Goal: Task Accomplishment & Management: Complete application form

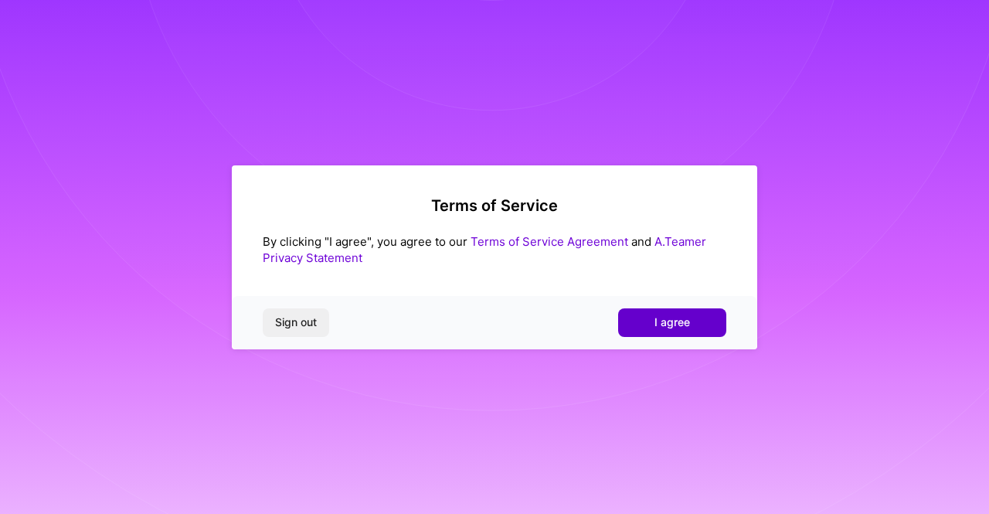
click at [644, 322] on button "I agree" at bounding box center [672, 322] width 108 height 28
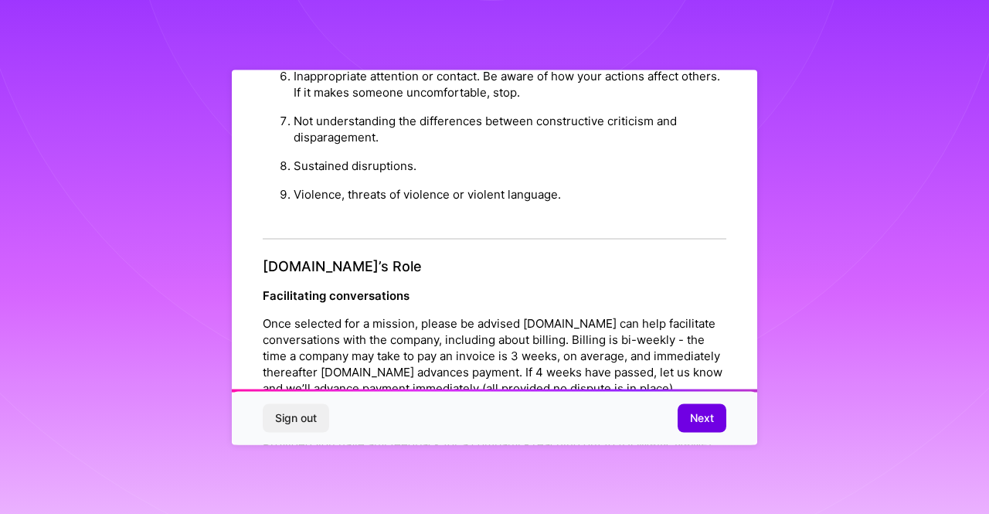
scroll to position [1814, 0]
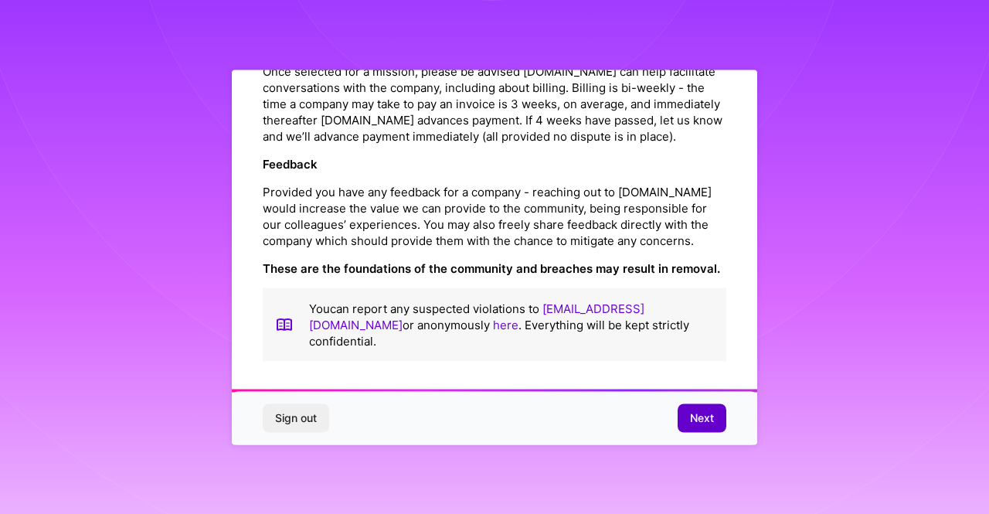
click at [692, 421] on span "Next" at bounding box center [702, 417] width 24 height 15
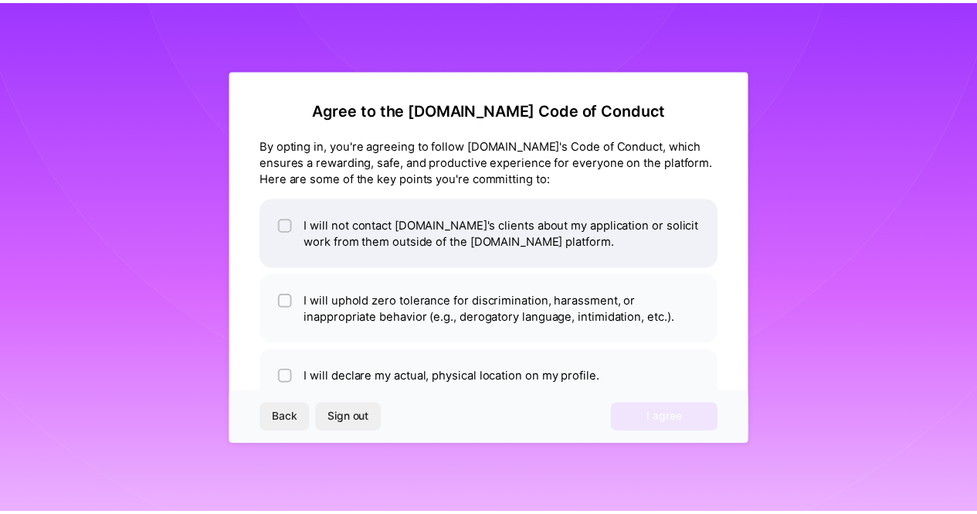
scroll to position [42, 0]
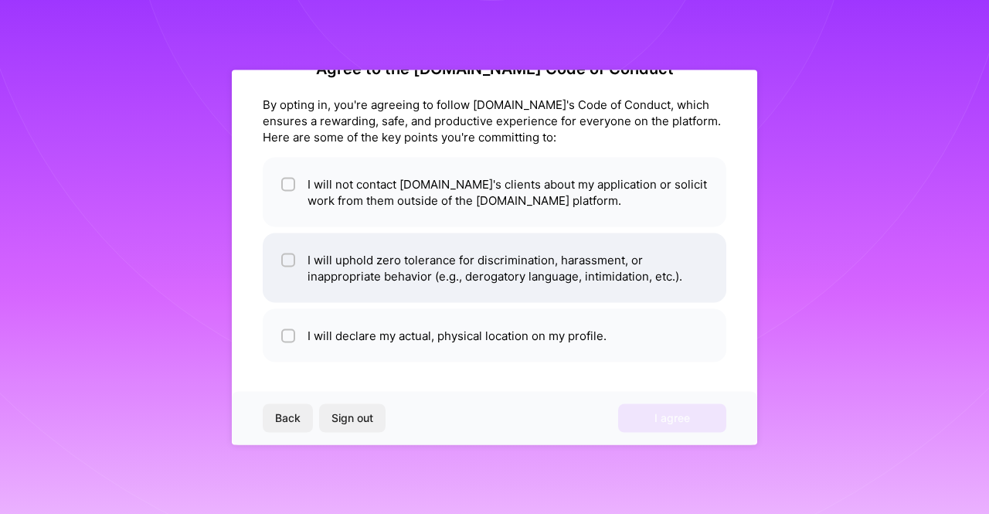
click at [343, 261] on li "I will uphold zero tolerance for discrimination, harassment, or inappropriate b…" at bounding box center [495, 268] width 464 height 70
checkbox input "true"
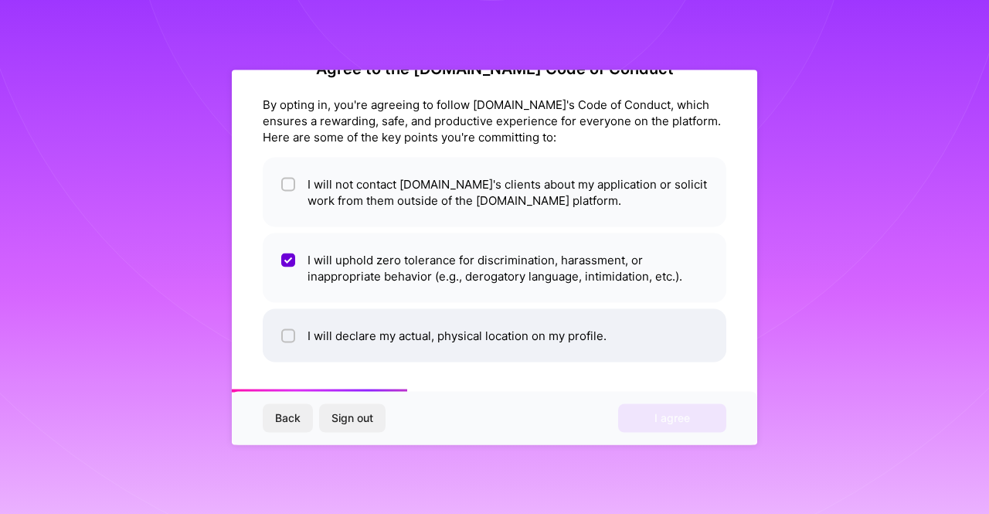
click at [318, 344] on li "I will declare my actual, physical location on my profile." at bounding box center [495, 334] width 464 height 53
checkbox input "true"
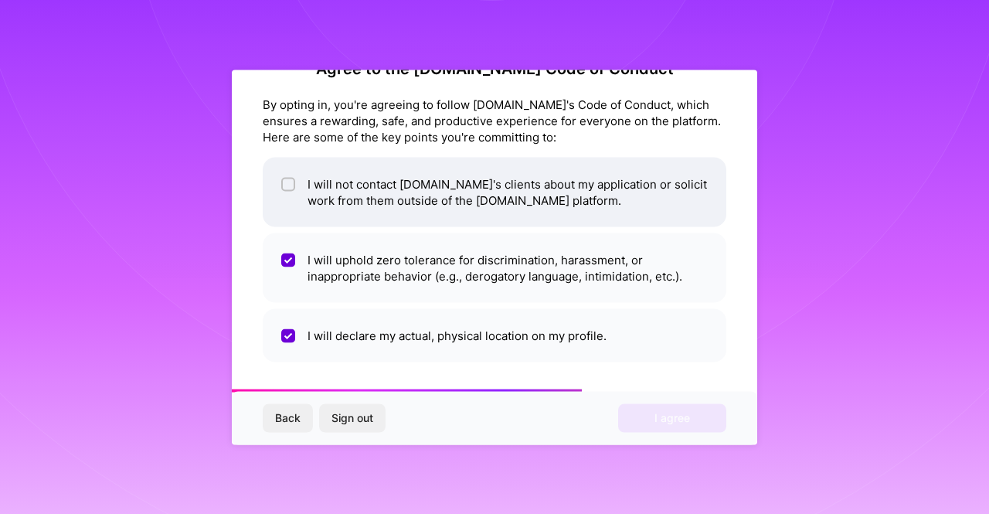
click at [371, 185] on li "I will not contact [DOMAIN_NAME]'s clients about my application or solicit work…" at bounding box center [495, 192] width 464 height 70
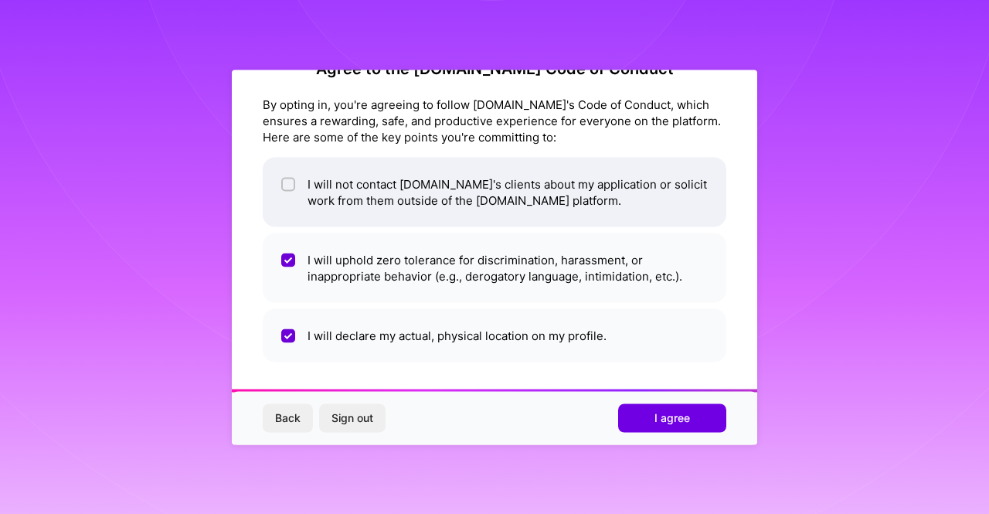
checkbox input "true"
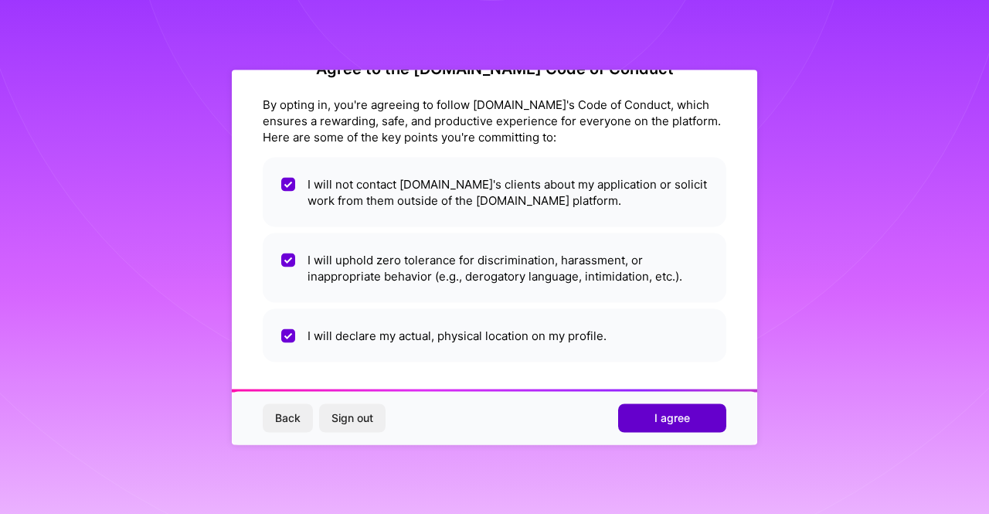
click at [702, 416] on button "I agree" at bounding box center [672, 418] width 108 height 28
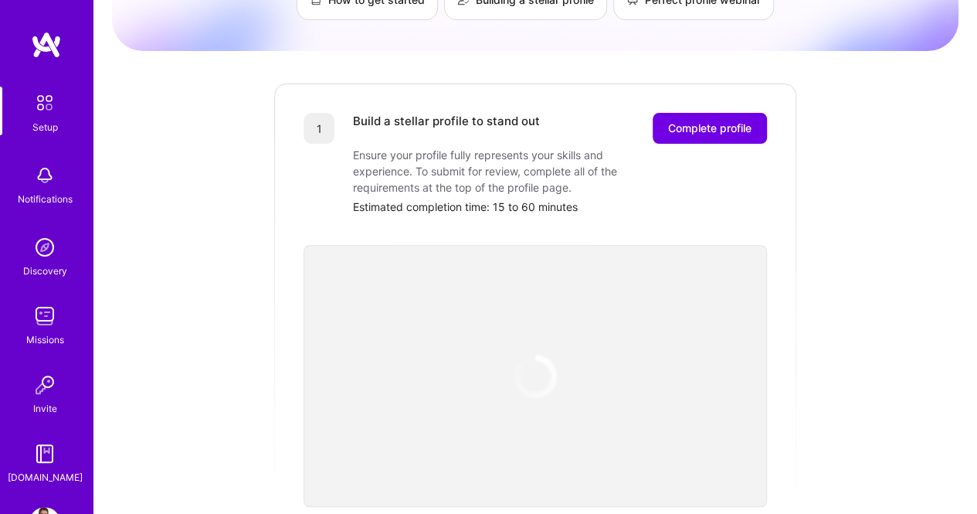
scroll to position [84, 0]
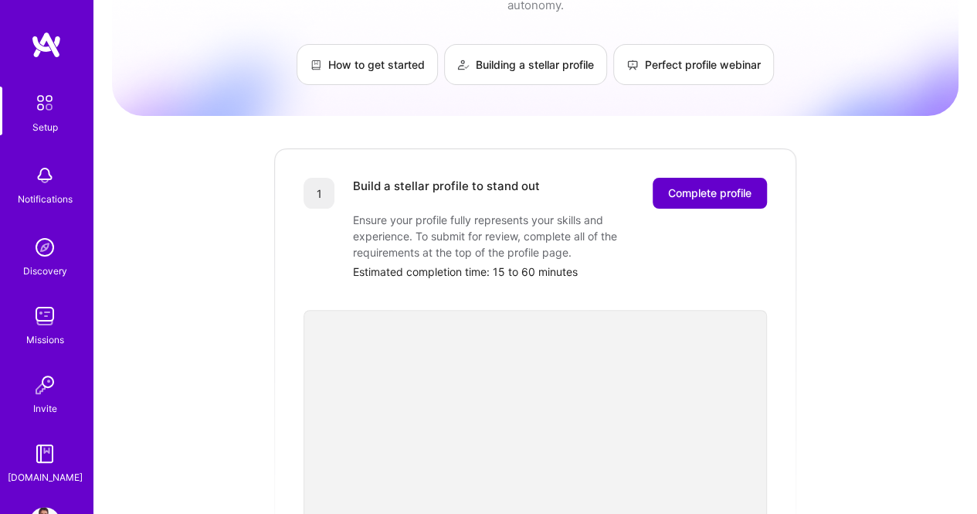
click at [675, 186] on button "Complete profile" at bounding box center [710, 193] width 114 height 31
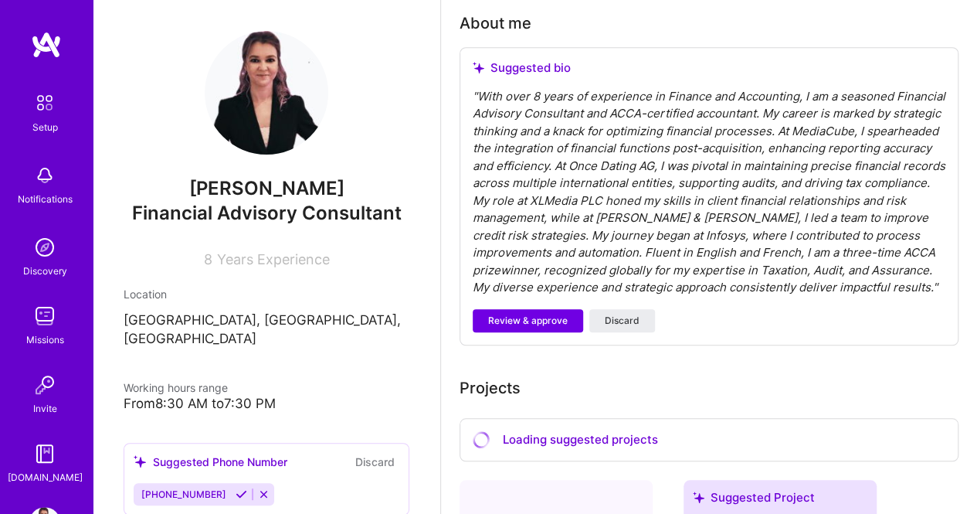
scroll to position [449, 0]
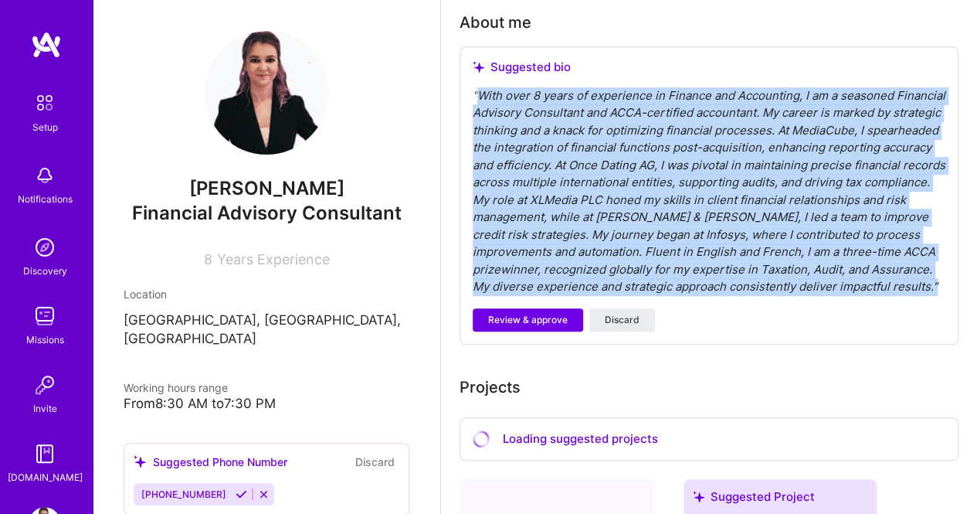
drag, startPoint x: 881, startPoint y: 288, endPoint x: 475, endPoint y: 94, distance: 449.6
click at [475, 94] on div "" With over 8 years of experience in Finance and Accounting, I am a seasoned Fi…" at bounding box center [709, 191] width 473 height 209
click at [504, 150] on div "" With over 8 years of experience in Finance and Accounting, I am a seasoned Fi…" at bounding box center [709, 191] width 473 height 209
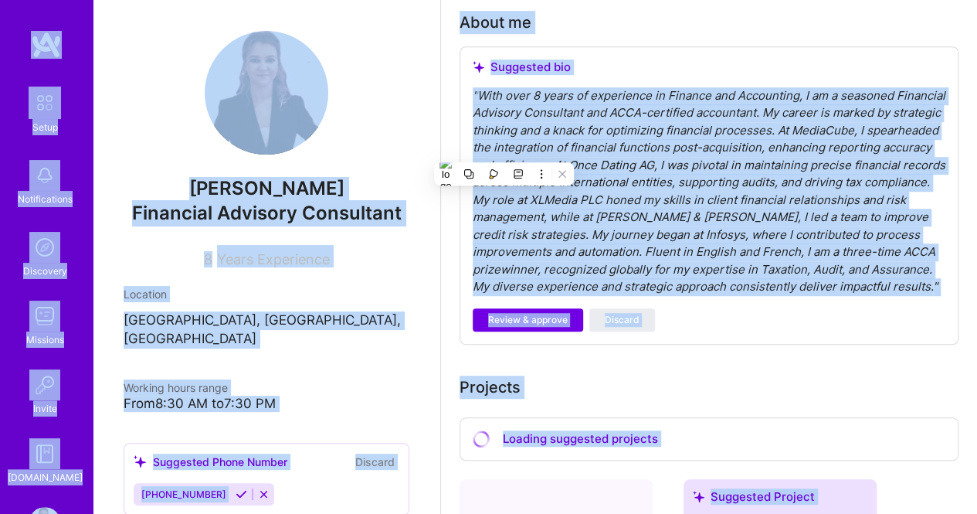
click at [889, 300] on div "Suggested bio " With over 8 years of experience in Finance and Accounting, I am…" at bounding box center [709, 195] width 499 height 298
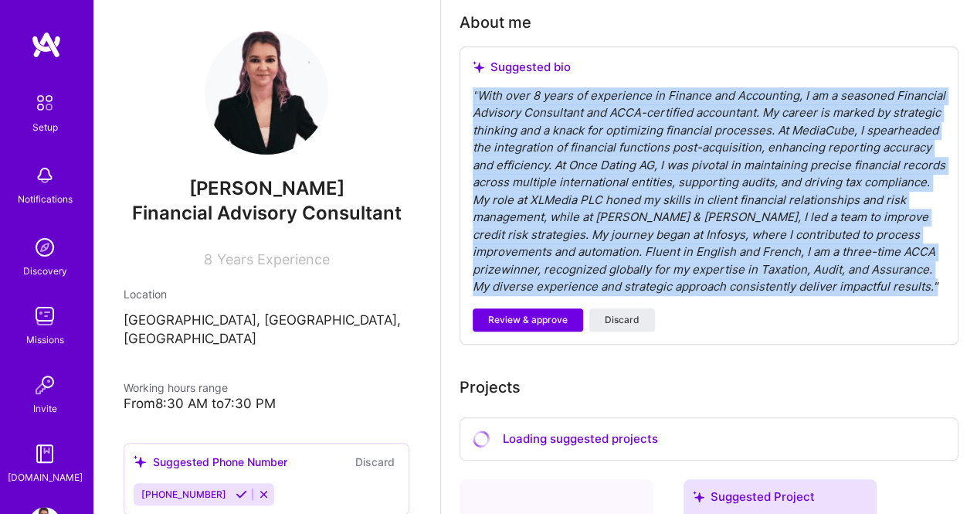
drag, startPoint x: 878, startPoint y: 287, endPoint x: 466, endPoint y: 90, distance: 456.9
click at [466, 90] on div "Suggested bio " With over 8 years of experience in Finance and Accounting, I am…" at bounding box center [709, 195] width 499 height 298
copy div "" With over 8 years of experience in Finance and Accounting, I am a seasoned Fi…"
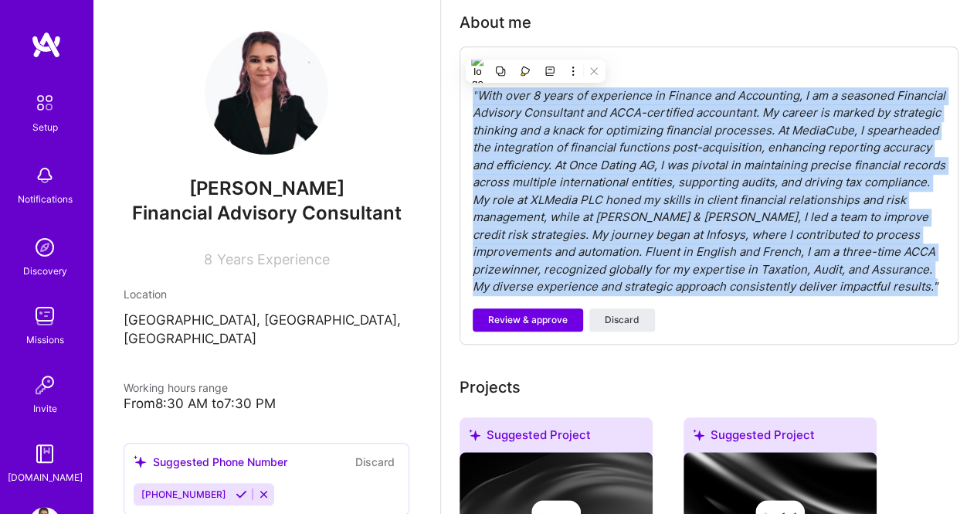
click at [839, 194] on div "" With over 8 years of experience in Finance and Accounting, I am a seasoned Fi…" at bounding box center [709, 191] width 473 height 209
drag, startPoint x: 888, startPoint y: 287, endPoint x: 440, endPoint y: 85, distance: 491.4
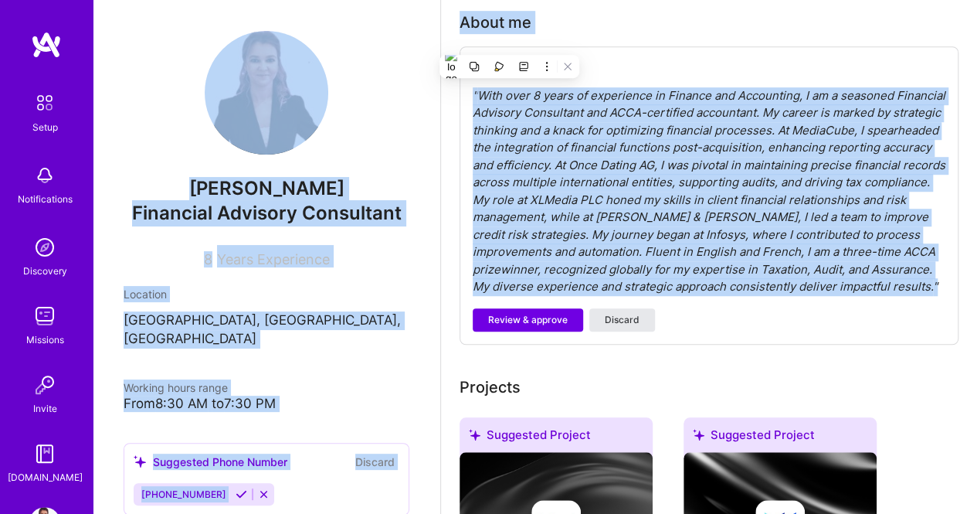
click at [626, 321] on span "Discard" at bounding box center [622, 320] width 35 height 14
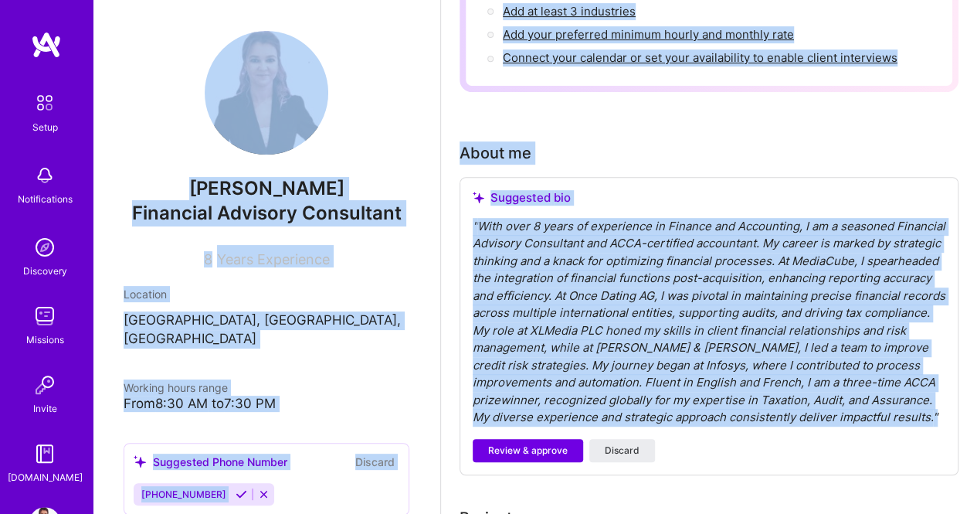
scroll to position [311, 0]
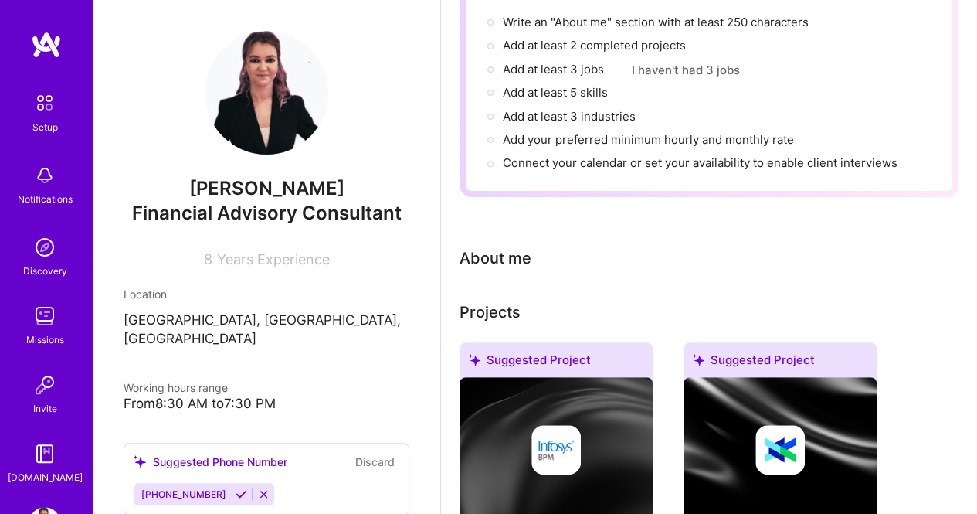
scroll to position [212, 0]
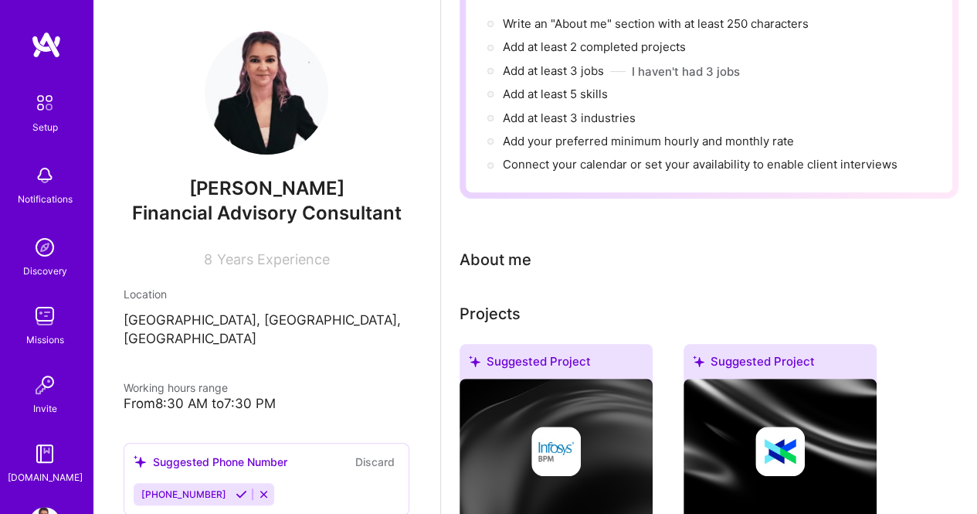
click at [512, 263] on div "About me" at bounding box center [496, 259] width 72 height 23
click at [573, 261] on div "About me" at bounding box center [709, 259] width 499 height 23
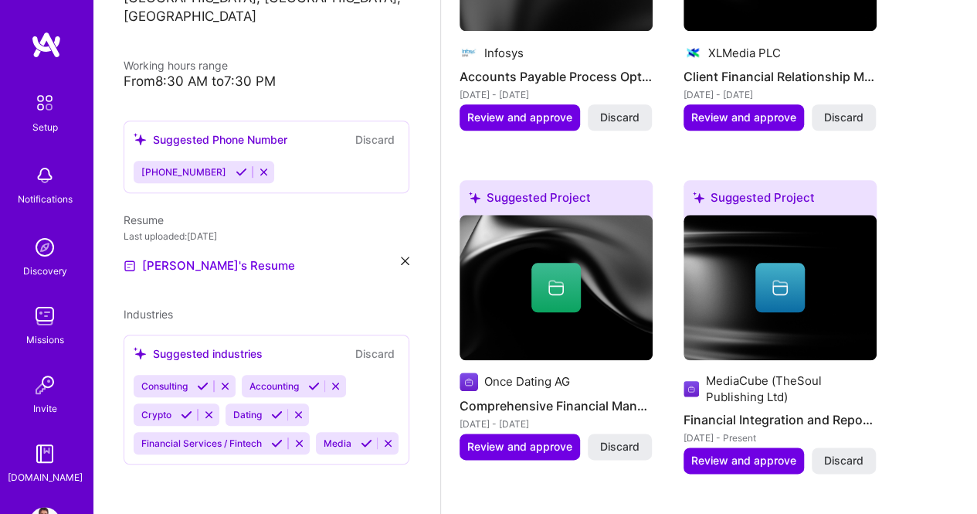
scroll to position [331, 0]
click at [249, 444] on div "Consulting Accounting Crypto Dating Financial Services / Fintech Media" at bounding box center [267, 415] width 266 height 80
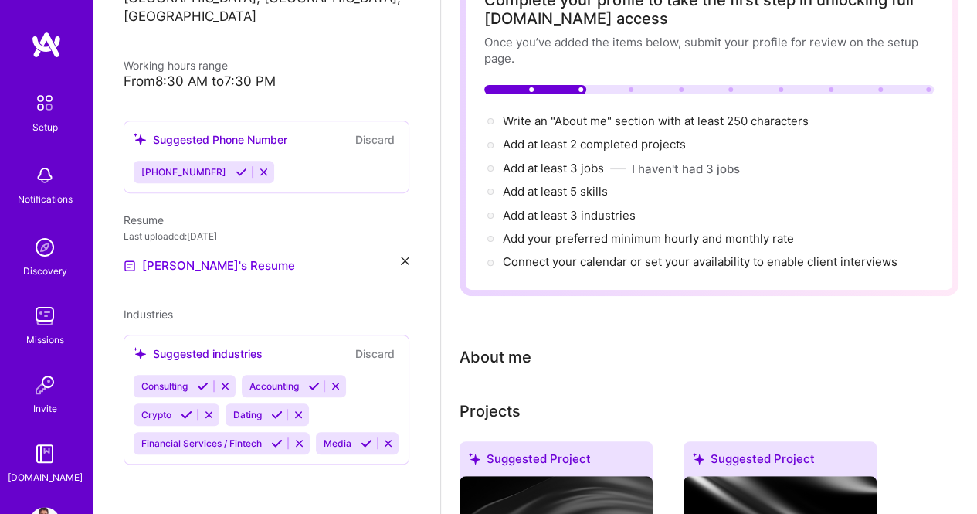
scroll to position [114, 0]
click at [532, 359] on div "About me" at bounding box center [709, 357] width 499 height 23
click at [518, 357] on div "About me" at bounding box center [496, 357] width 72 height 23
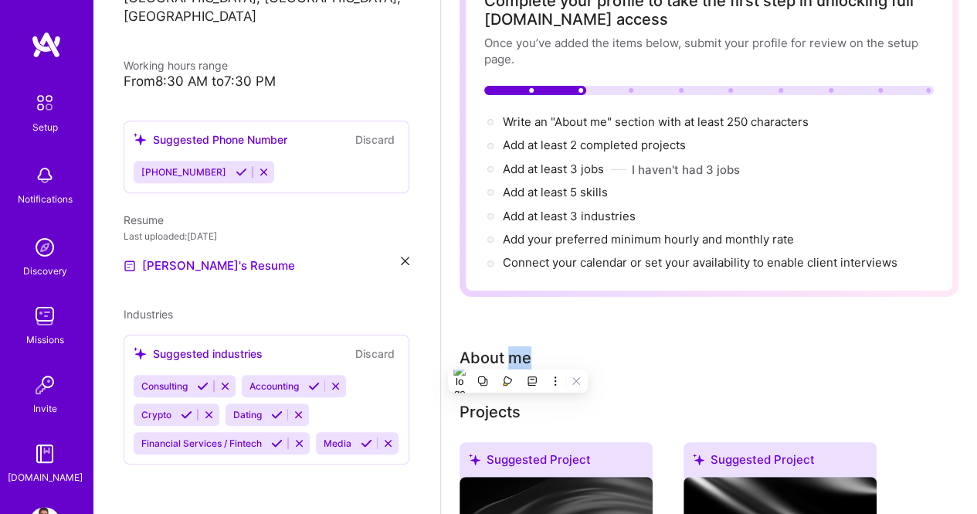
click at [518, 357] on div "About me" at bounding box center [496, 357] width 72 height 23
click at [579, 366] on div "About me" at bounding box center [709, 357] width 499 height 23
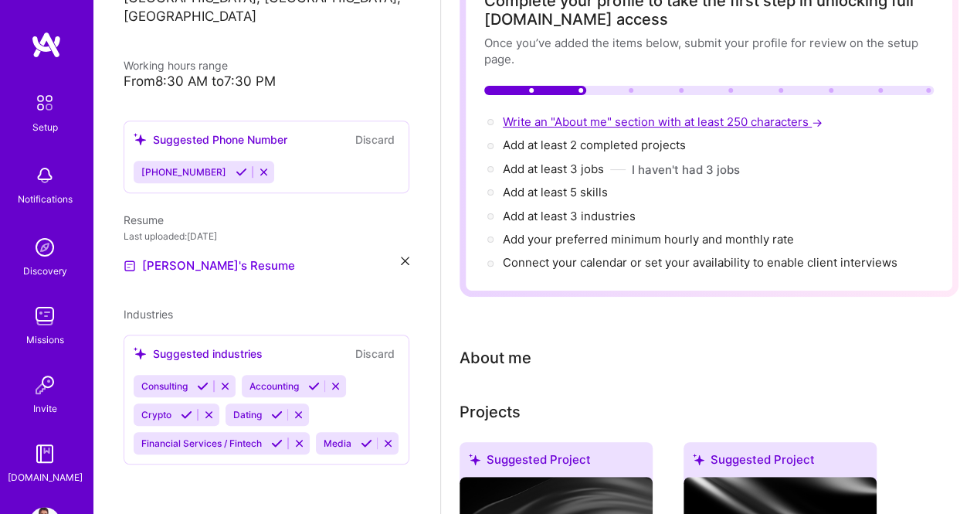
click at [586, 123] on span "Write an "About me" section with at least 250 characters →" at bounding box center [664, 121] width 323 height 15
select select "US"
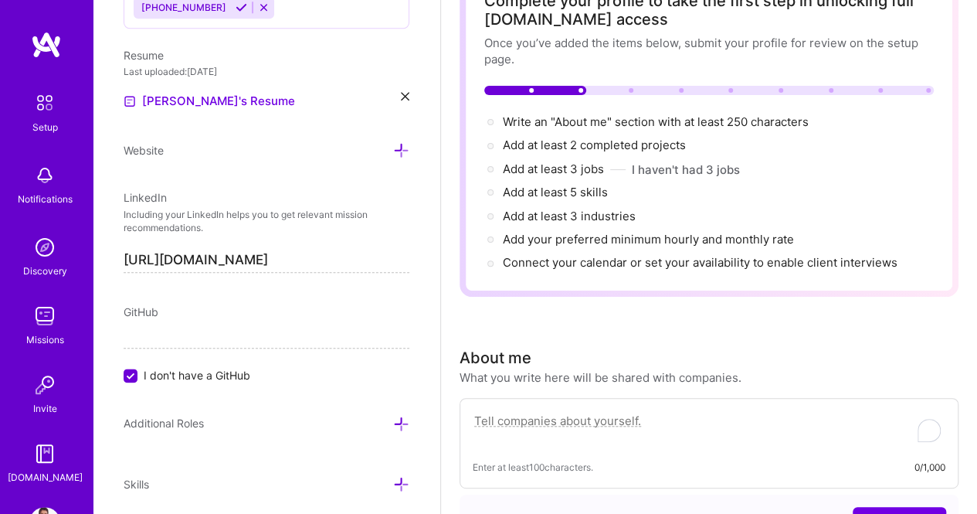
scroll to position [459, 0]
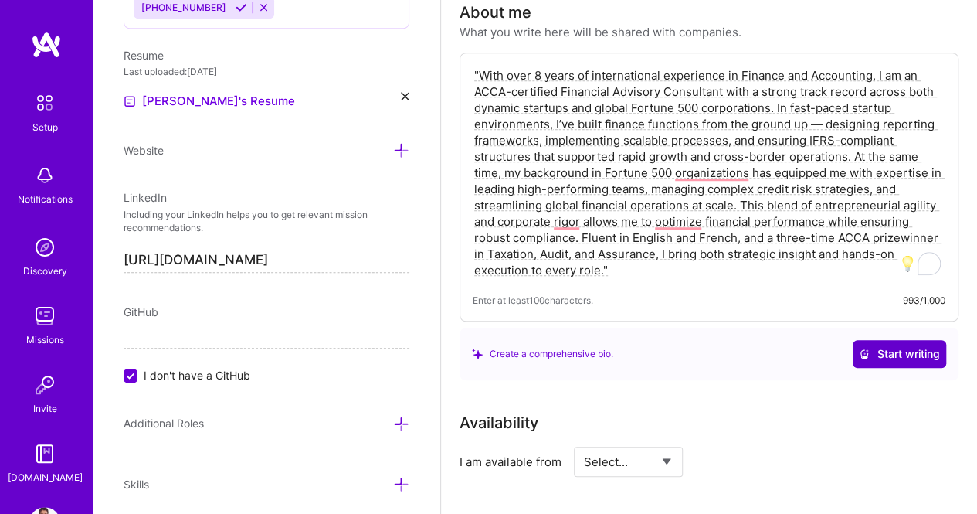
type textarea ""With over 8 years of international experience in Finance and Accounting, I am …"
click at [927, 348] on span "Start writing" at bounding box center [899, 353] width 81 height 15
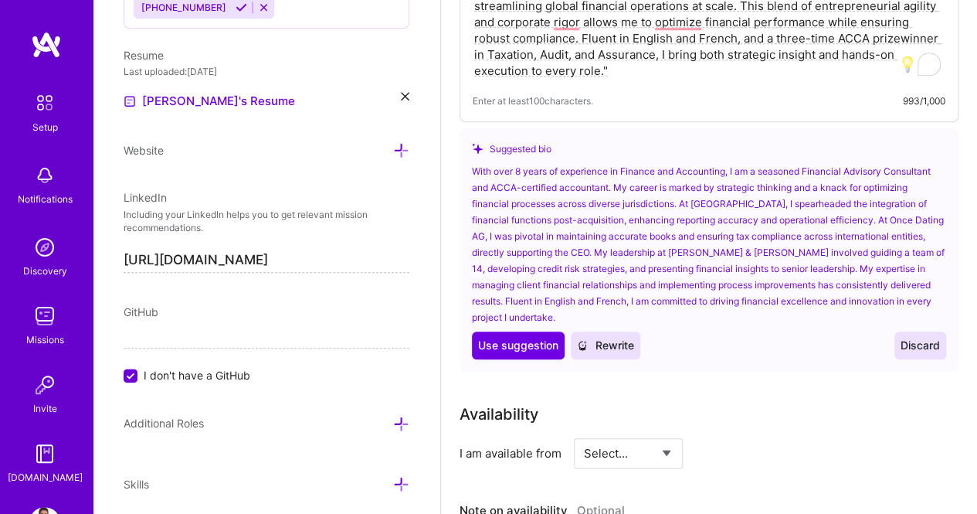
scroll to position [661, 0]
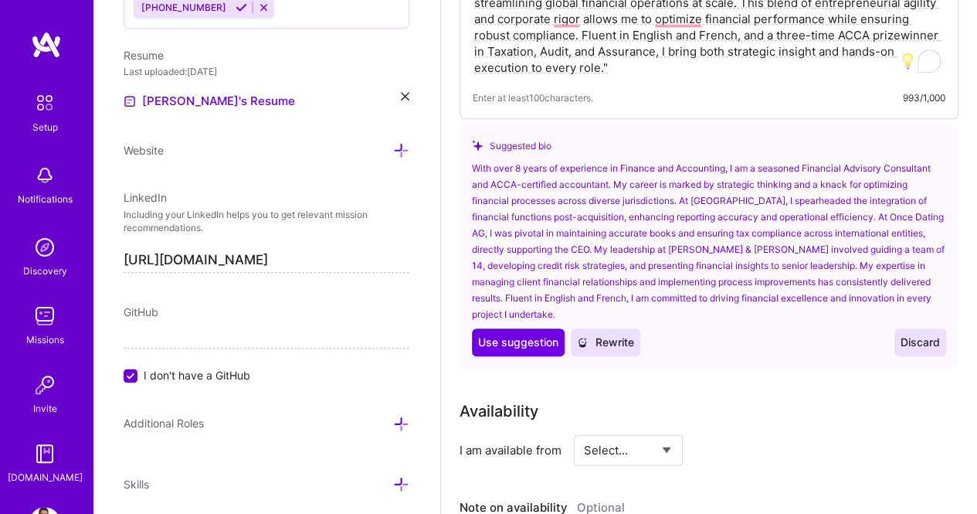
click at [629, 335] on span "Rewrite" at bounding box center [605, 342] width 57 height 15
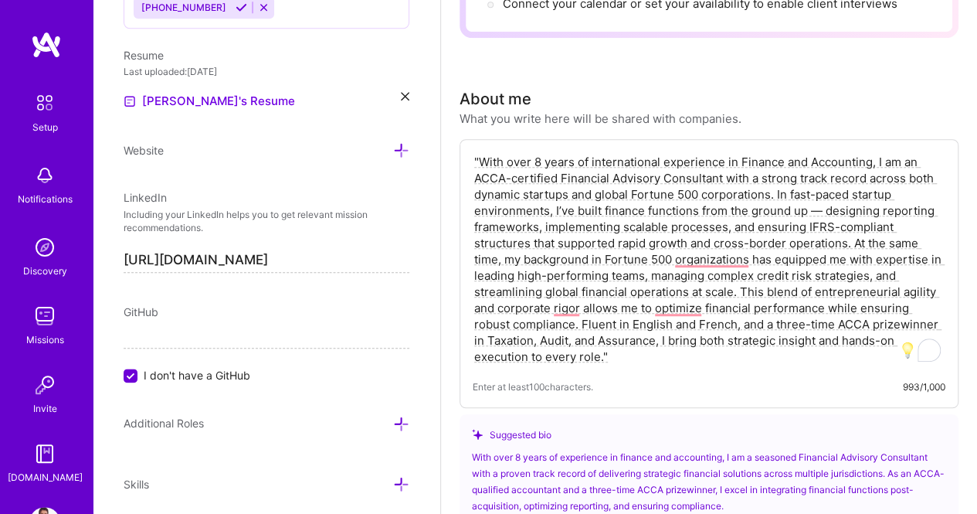
scroll to position [371, 0]
click at [653, 291] on textarea ""With over 8 years of international experience in Finance and Accounting, I am …" at bounding box center [709, 261] width 473 height 214
click at [635, 351] on textarea ""With over 8 years of international experience in Finance and Accounting, I am …" at bounding box center [709, 261] width 473 height 214
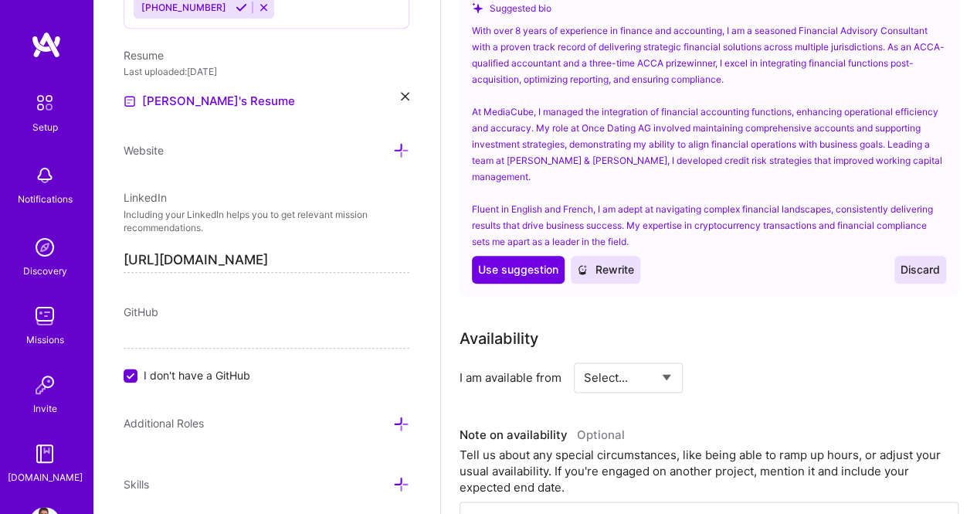
scroll to position [864, 0]
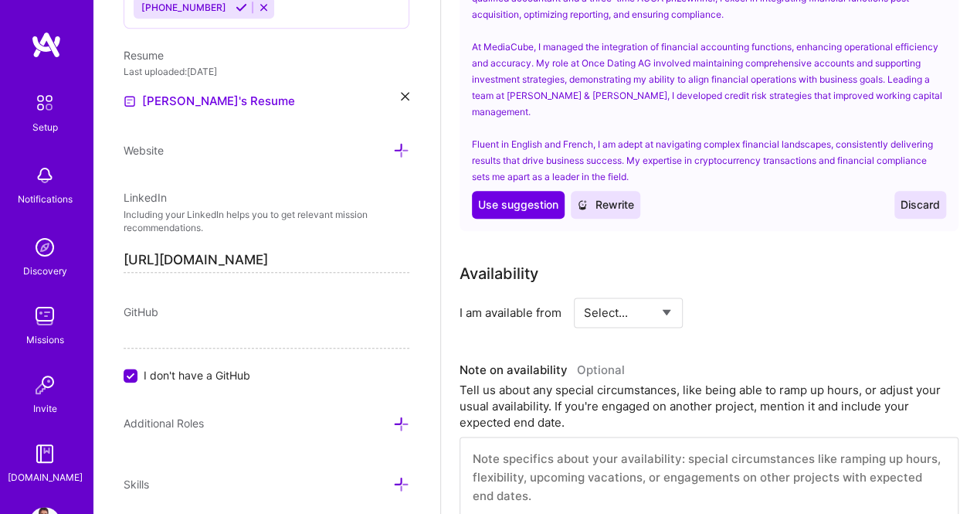
click at [611, 314] on select "Select... Right Now Future Date Not Available" at bounding box center [628, 312] width 89 height 39
click at [584, 293] on select "Select... Right Now Future Date Not Available" at bounding box center [628, 312] width 89 height 39
click at [610, 315] on select "Select... Right Now Future Date Not Available" at bounding box center [628, 312] width 89 height 39
select select "Future Date"
click at [584, 293] on select "Select... Right Now Future Date Not Available" at bounding box center [628, 312] width 89 height 39
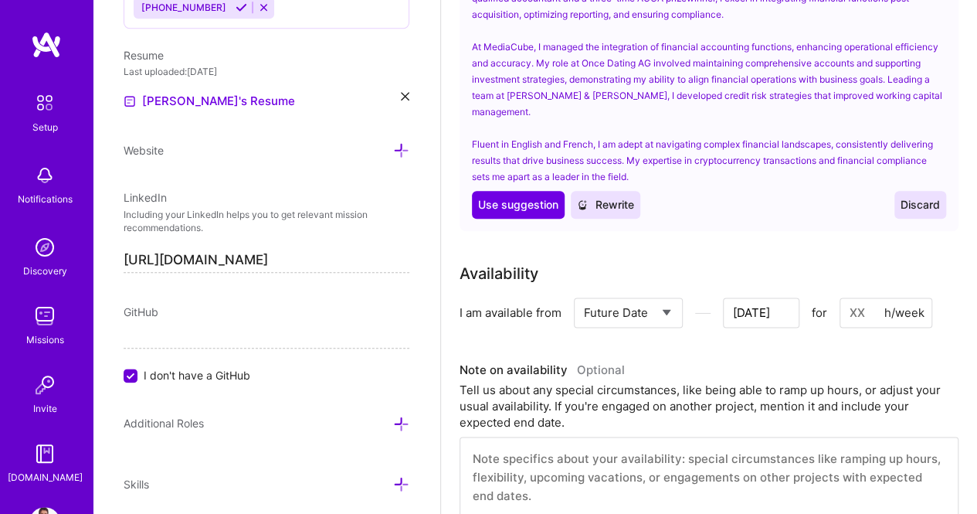
click at [770, 306] on input "[DATE]" at bounding box center [761, 312] width 76 height 30
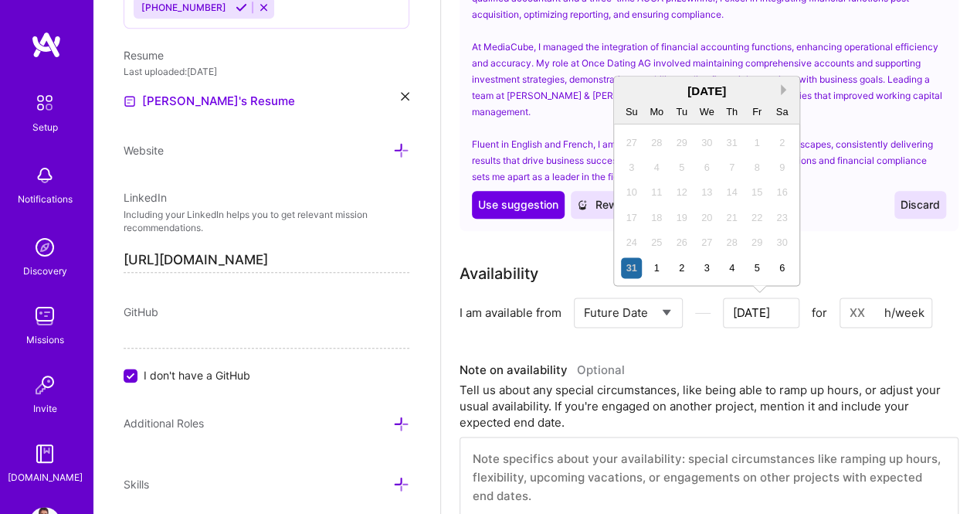
click at [783, 86] on button "Next Month" at bounding box center [786, 89] width 11 height 11
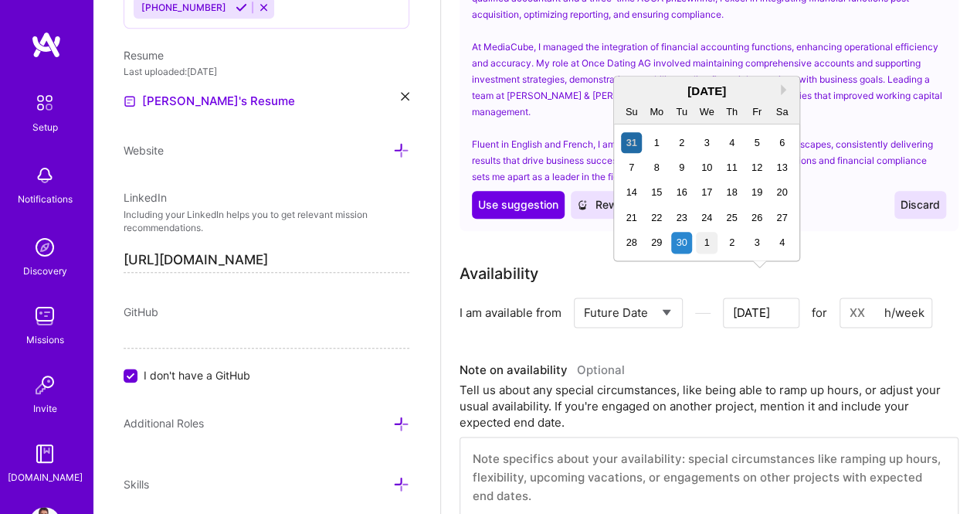
click at [705, 235] on div "1" at bounding box center [706, 242] width 21 height 21
type input "[DATE]"
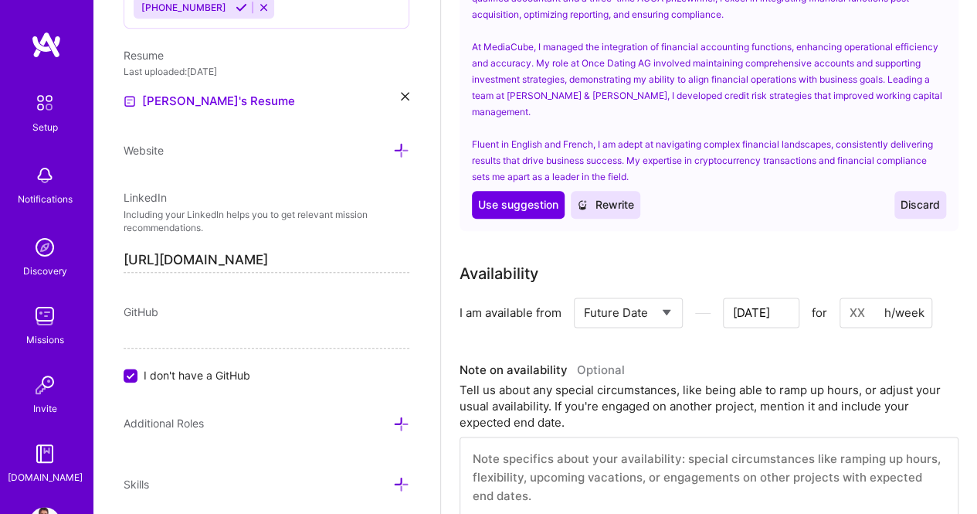
click at [784, 312] on input "[DATE]" at bounding box center [761, 312] width 76 height 30
click at [716, 326] on div "Select... Right Now Future Date Not Available [DATE] for h/week" at bounding box center [753, 312] width 359 height 30
click at [848, 310] on input at bounding box center [886, 312] width 93 height 30
type input "2"
type input "[DATE]"
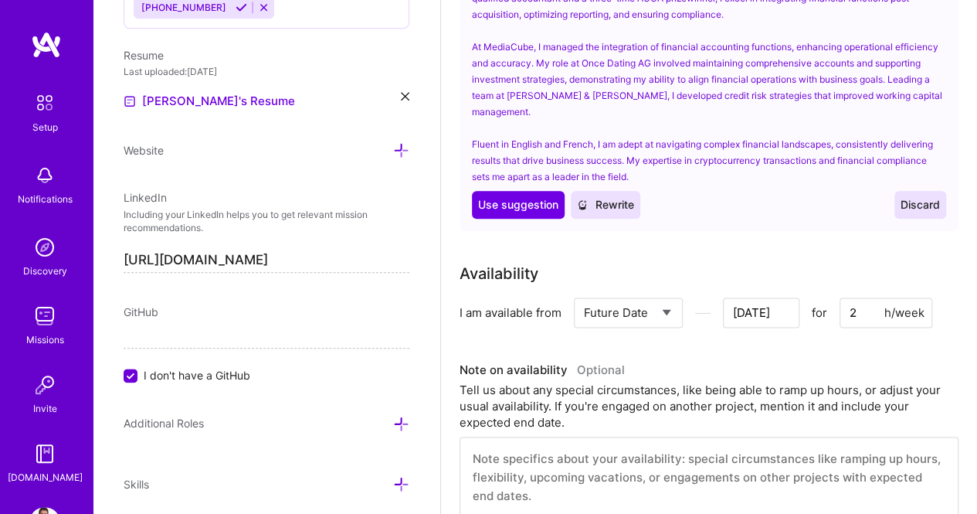
type input "20"
type input "[DATE]"
type input "20"
click at [745, 216] on div "Use Use suggestion Rewrite Discard" at bounding box center [709, 205] width 474 height 28
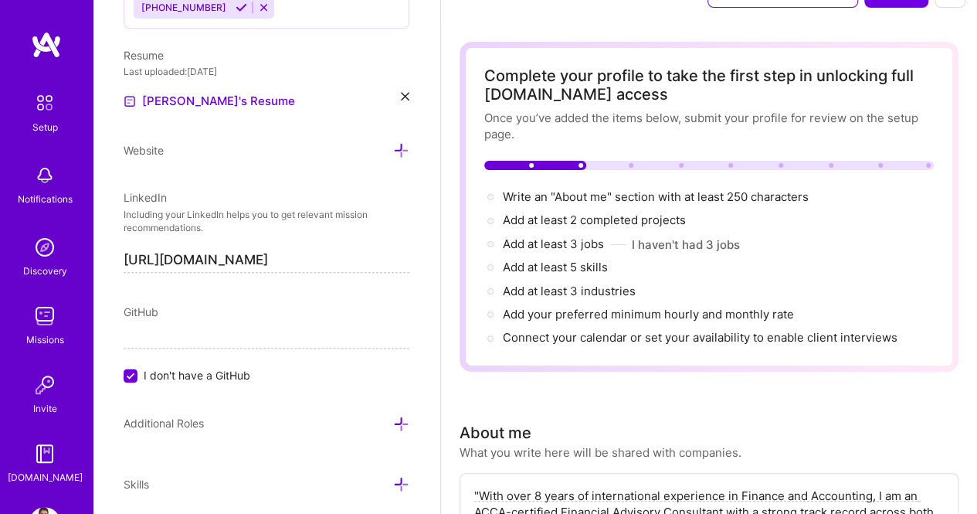
scroll to position [0, 0]
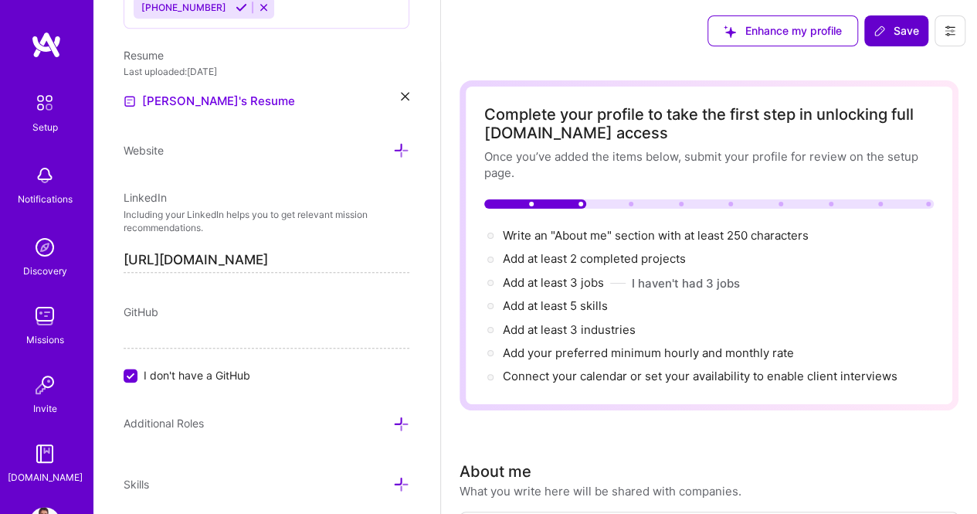
drag, startPoint x: 597, startPoint y: 291, endPoint x: 899, endPoint y: 25, distance: 402.4
click at [899, 25] on span "Save" at bounding box center [897, 30] width 46 height 15
type input "[DATE]"
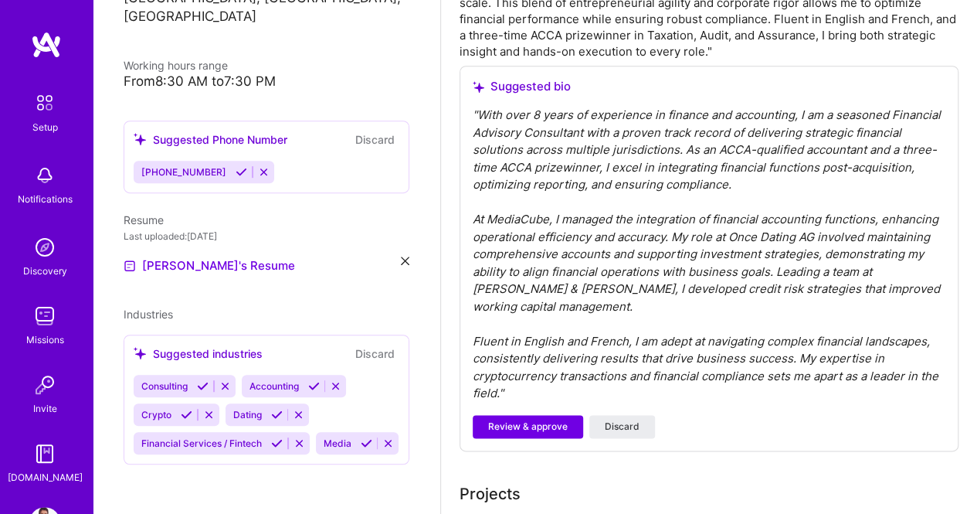
scroll to position [466, 0]
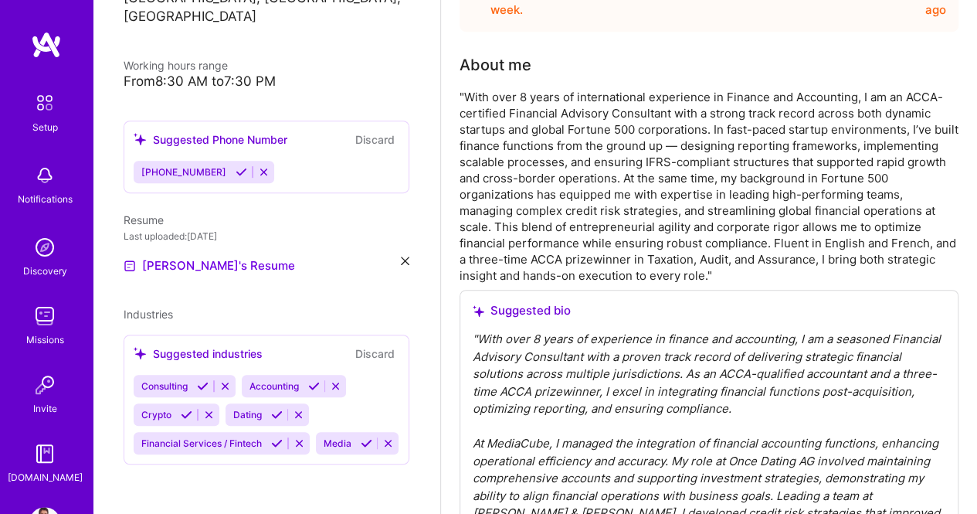
click at [683, 190] on div ""With over 8 years of international experience in Finance and Accounting, I am …" at bounding box center [709, 186] width 499 height 195
click at [780, 163] on div ""With over 8 years of international experience in Finance and Accounting, I am …" at bounding box center [709, 186] width 499 height 195
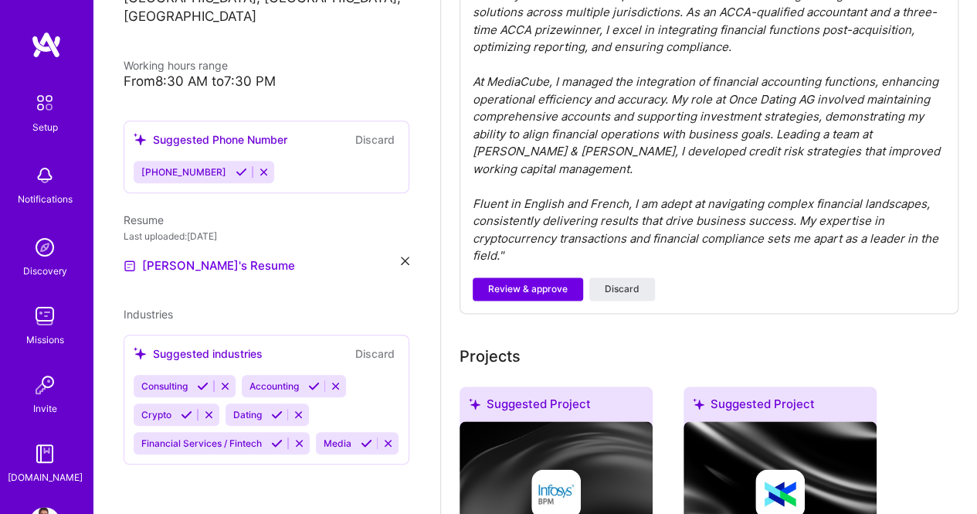
scroll to position [831, 0]
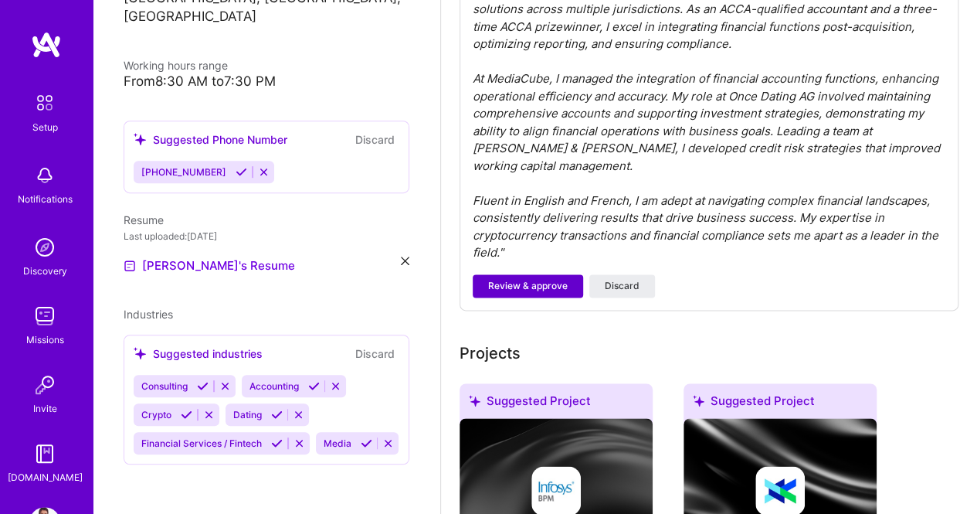
click at [562, 279] on span "Review & approve" at bounding box center [528, 286] width 80 height 14
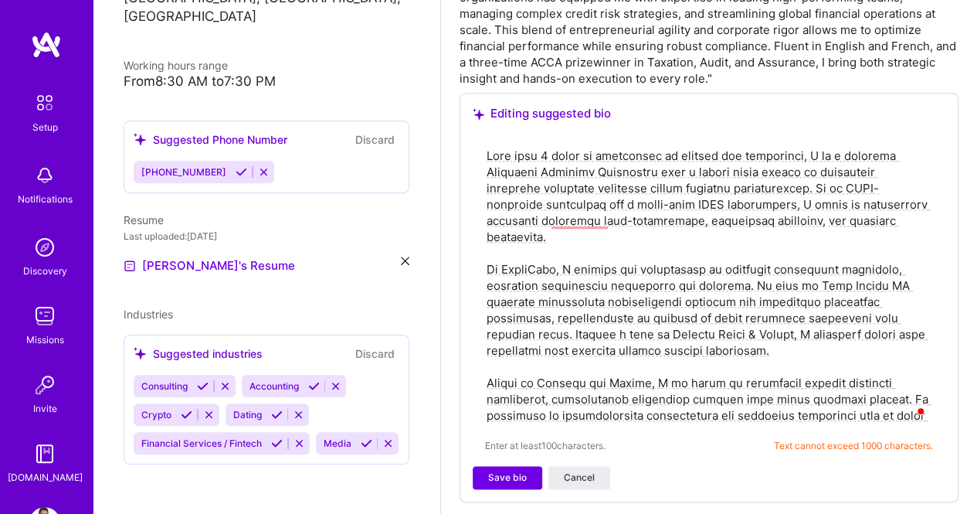
scroll to position [672, 0]
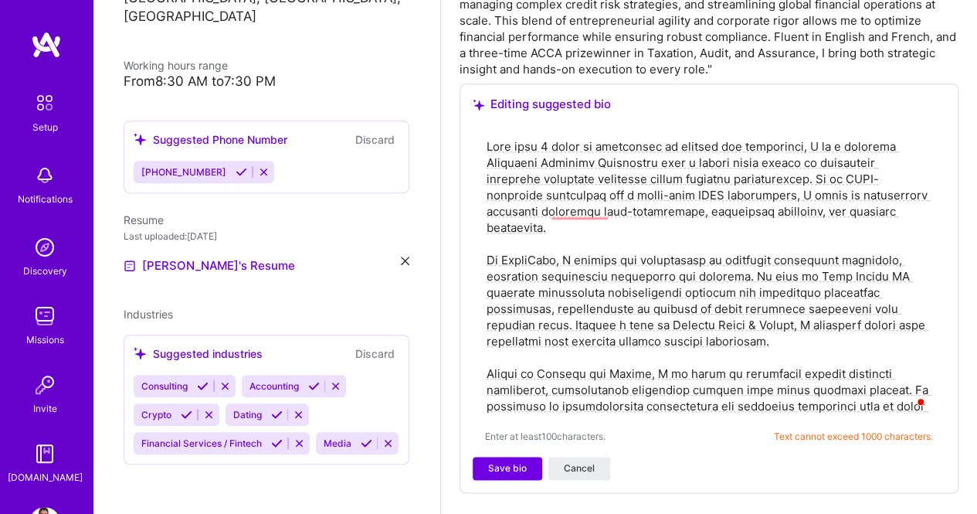
drag, startPoint x: 482, startPoint y: 142, endPoint x: 604, endPoint y: 401, distance: 286.2
click at [604, 401] on div "Enter at least 100 characters. Text cannot exceed 1000 characters." at bounding box center [709, 290] width 473 height 332
drag, startPoint x: 624, startPoint y: 412, endPoint x: 419, endPoint y: 141, distance: 340.3
click at [685, 319] on textarea "To enrich screen reader interactions, please activate Accessibility in Grammarl…" at bounding box center [709, 276] width 448 height 279
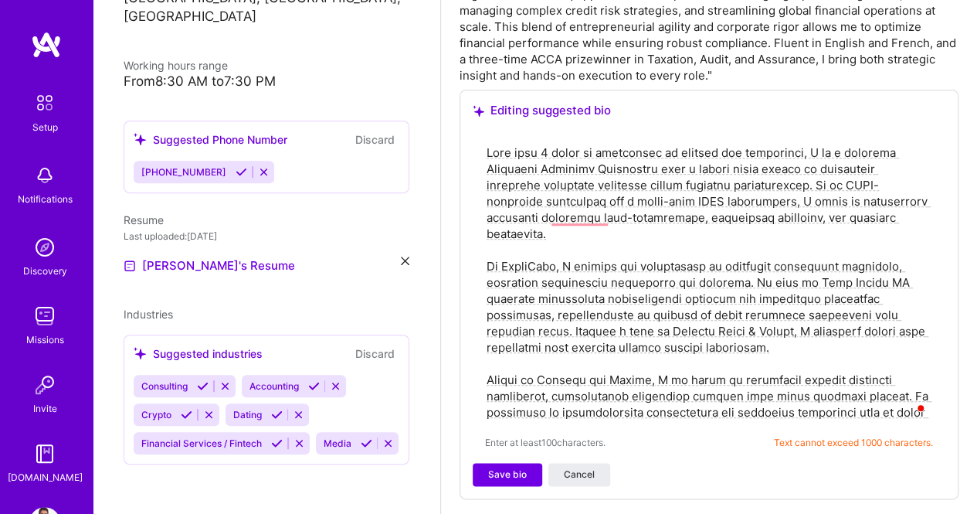
scroll to position [671, 0]
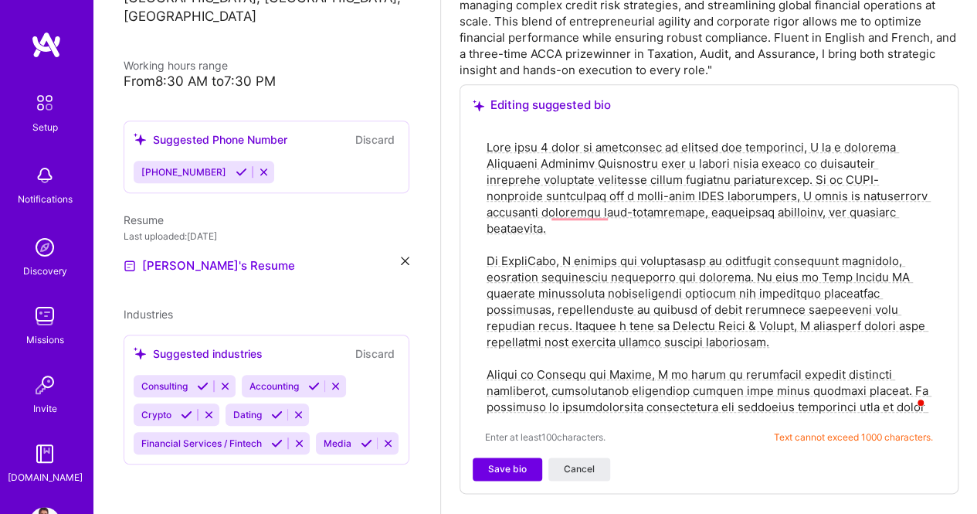
click at [525, 245] on textarea "To enrich screen reader interactions, please activate Accessibility in Grammarl…" at bounding box center [709, 277] width 448 height 279
click at [736, 321] on textarea "To enrich screen reader interactions, please activate Accessibility in Grammarl…" at bounding box center [709, 277] width 448 height 279
click at [496, 240] on textarea "To enrich screen reader interactions, please activate Accessibility in Grammarl…" at bounding box center [709, 277] width 448 height 279
click at [599, 341] on textarea "To enrich screen reader interactions, please activate Accessibility in Grammarl…" at bounding box center [709, 277] width 448 height 279
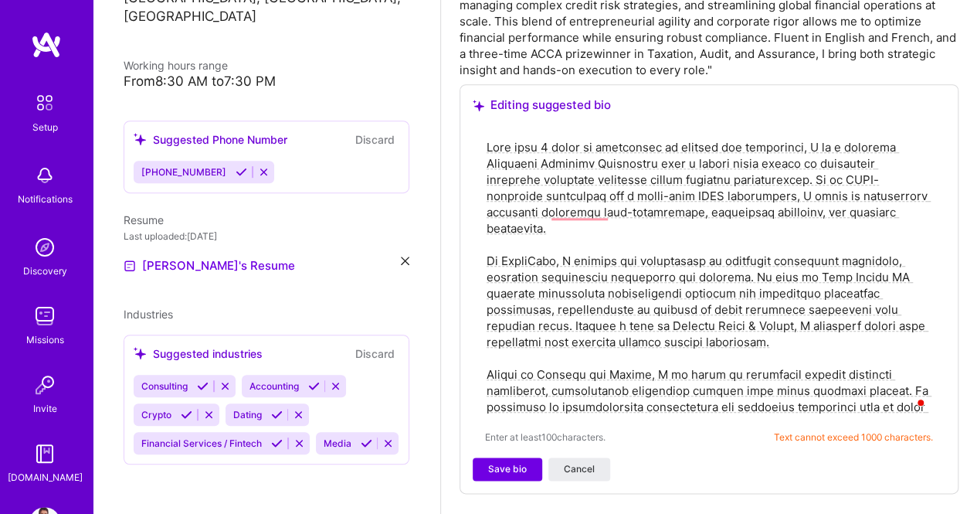
click at [668, 407] on textarea "To enrich screen reader interactions, please activate Accessibility in Grammarl…" at bounding box center [709, 277] width 448 height 279
click at [593, 335] on textarea "To enrich screen reader interactions, please activate Accessibility in Grammarl…" at bounding box center [709, 277] width 448 height 279
drag, startPoint x: 576, startPoint y: 310, endPoint x: 670, endPoint y: 311, distance: 94.3
click at [670, 311] on textarea "To enrich screen reader interactions, please activate Accessibility in Grammarl…" at bounding box center [709, 277] width 448 height 279
click at [706, 312] on textarea "To enrich screen reader interactions, please activate Accessibility in Grammarl…" at bounding box center [709, 277] width 448 height 279
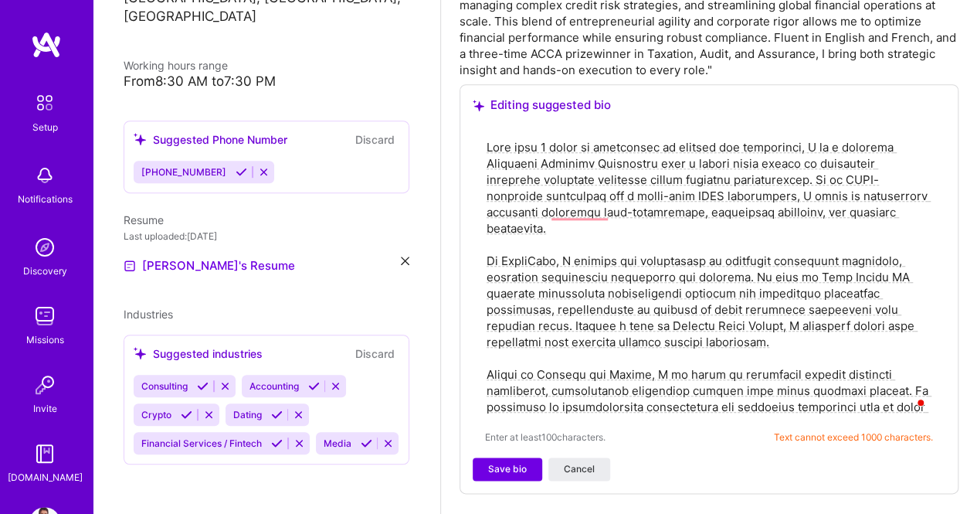
click at [816, 259] on textarea "To enrich screen reader interactions, please activate Accessibility in Grammarl…" at bounding box center [709, 277] width 448 height 279
click at [804, 257] on textarea "To enrich screen reader interactions, please activate Accessibility in Grammarl…" at bounding box center [709, 277] width 448 height 279
click at [695, 305] on textarea "To enrich screen reader interactions, please activate Accessibility in Grammarl…" at bounding box center [709, 277] width 448 height 279
type textarea "With over 8 years of experience in finance and accounting, I am a seasoned Fina…"
click at [515, 464] on span "Save bio" at bounding box center [507, 469] width 39 height 14
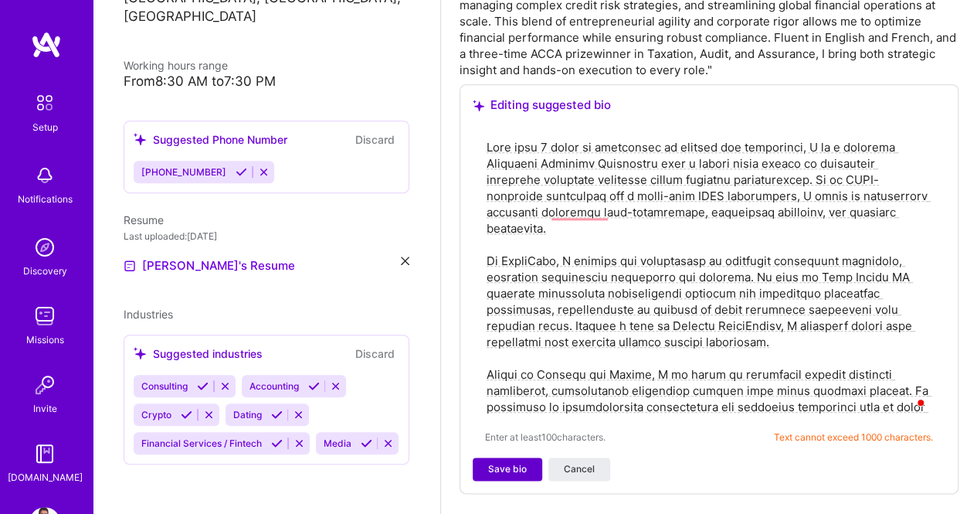
click at [511, 471] on span "Save bio" at bounding box center [507, 469] width 39 height 14
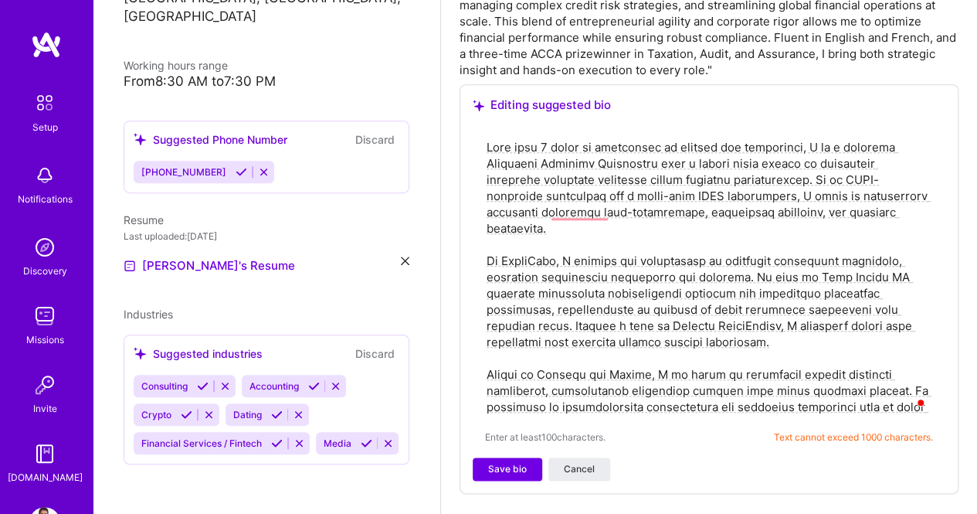
click at [604, 375] on textarea "To enrich screen reader interactions, please activate Accessibility in Grammarl…" at bounding box center [709, 277] width 448 height 279
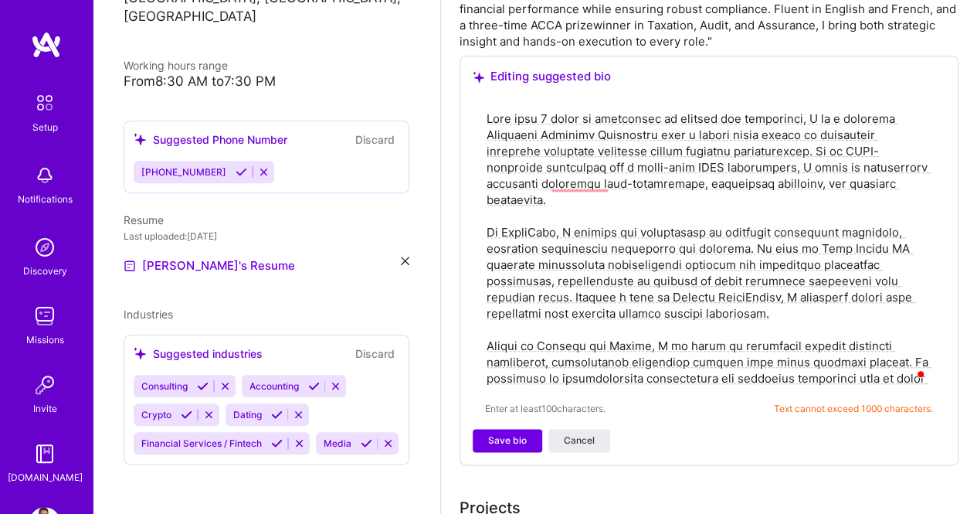
scroll to position [699, 0]
click at [640, 382] on textarea "To enrich screen reader interactions, please activate Accessibility in Grammarl…" at bounding box center [709, 249] width 448 height 279
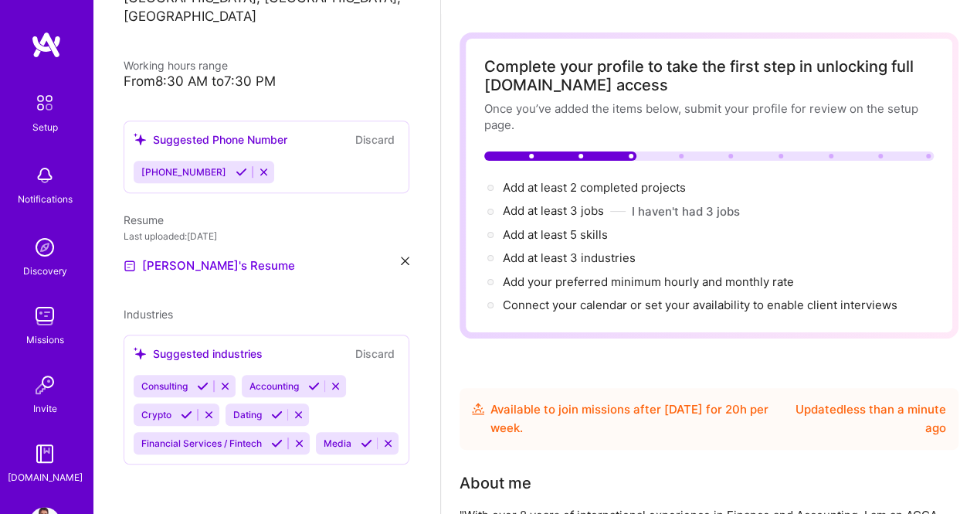
scroll to position [47, 0]
click at [297, 409] on icon at bounding box center [299, 415] width 12 height 12
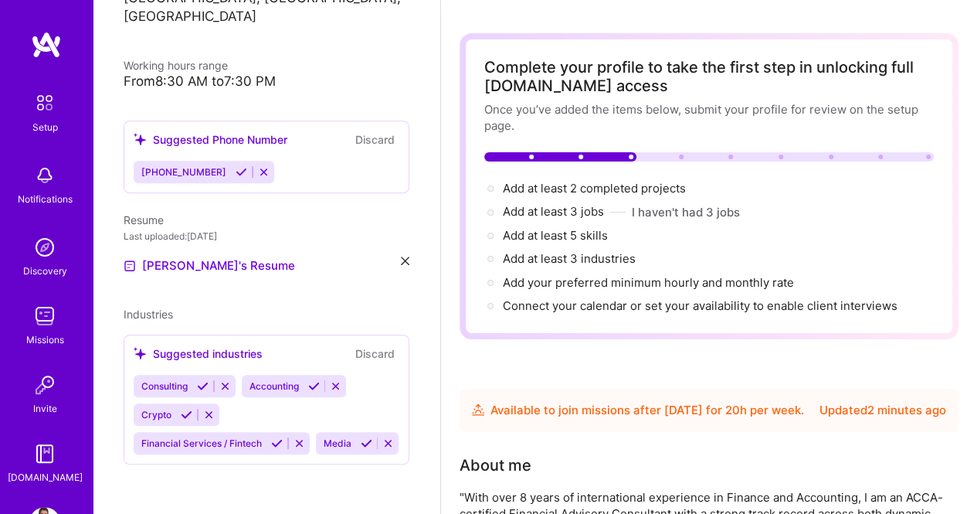
click at [382, 440] on icon at bounding box center [388, 443] width 12 height 12
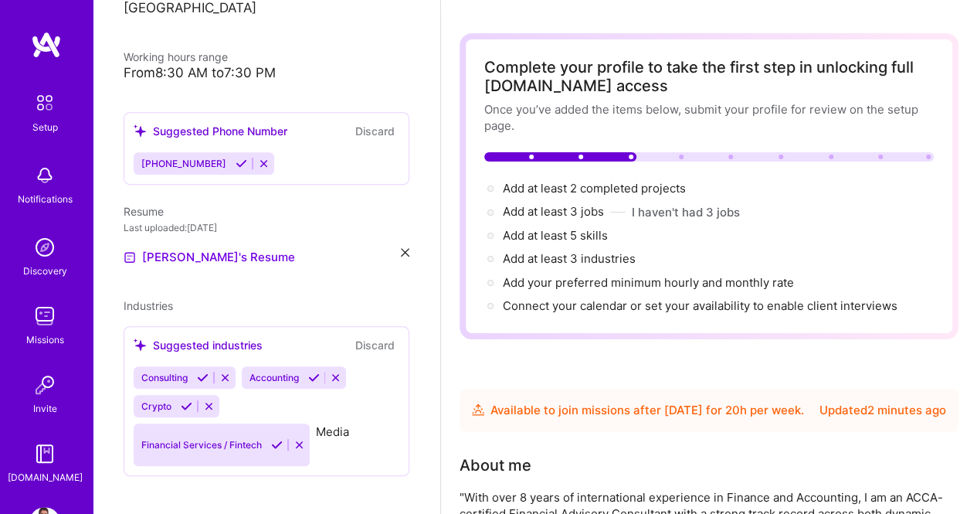
scroll to position [303, 0]
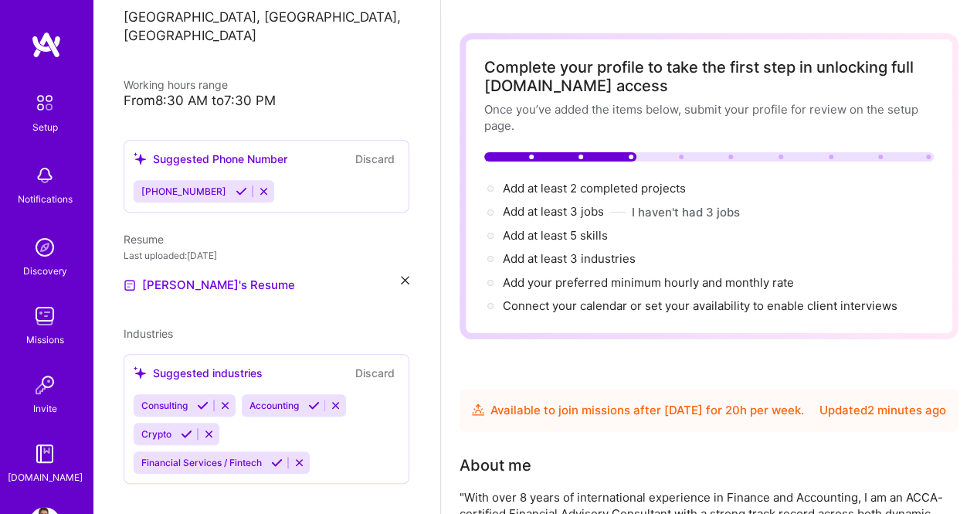
click at [256, 406] on div "Consulting Accounting Crypto Financial Services / Fintech" at bounding box center [267, 434] width 266 height 80
click at [323, 427] on div "Consulting Accounting Crypto Financial Services / Fintech" at bounding box center [267, 434] width 266 height 80
click at [348, 446] on div "Consulting Accounting Crypto Financial Services / Fintech" at bounding box center [267, 434] width 266 height 80
click at [206, 365] on div "Suggested industries" at bounding box center [198, 373] width 129 height 16
click at [363, 364] on button "Discard" at bounding box center [375, 373] width 49 height 18
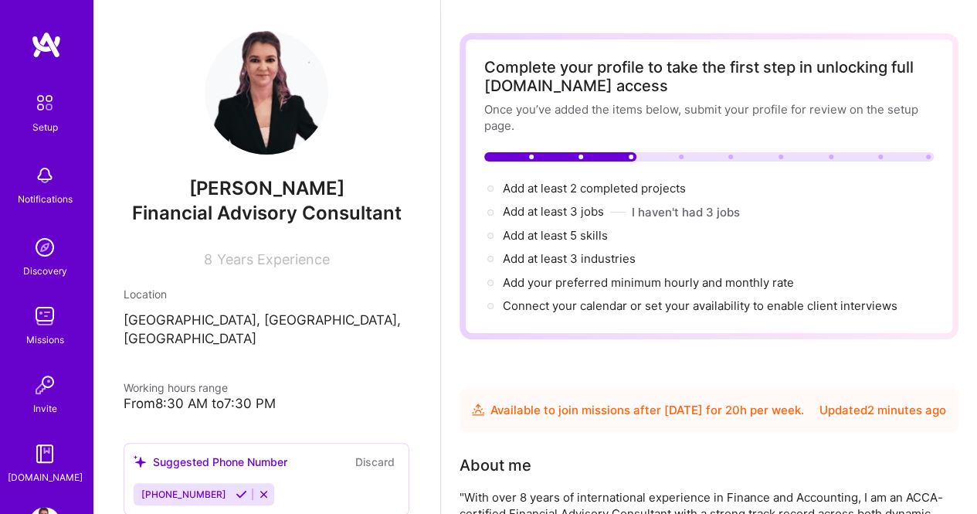
scroll to position [0, 0]
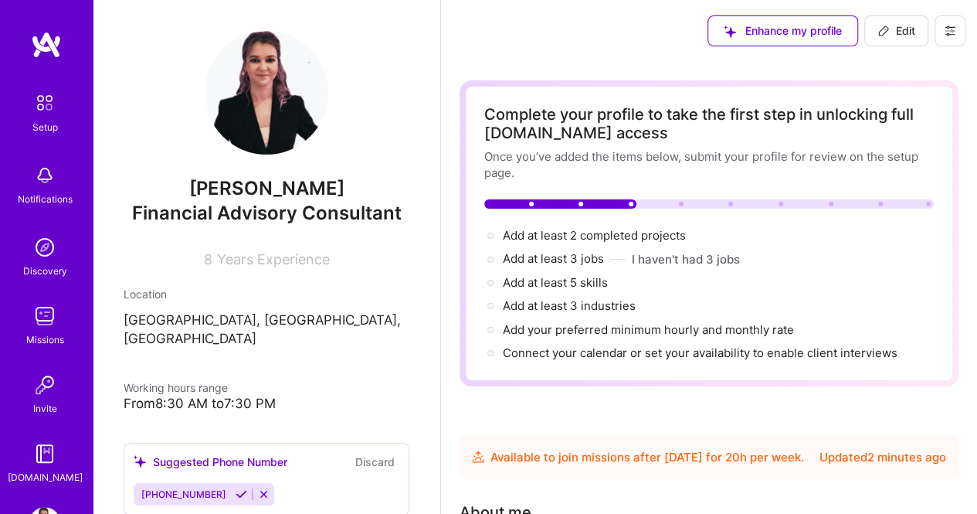
click at [892, 34] on span "Edit" at bounding box center [897, 30] width 38 height 15
select select "US"
select select "Future Date"
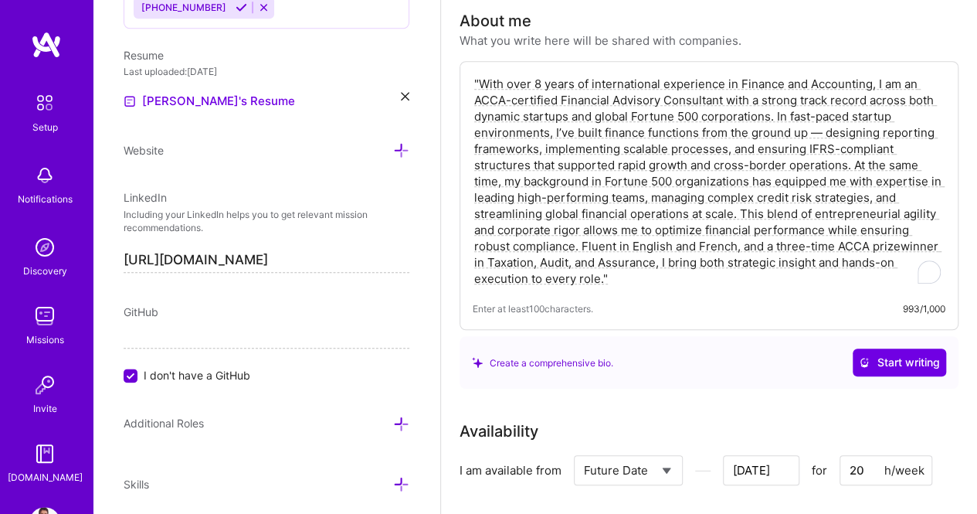
scroll to position [426, 0]
click at [565, 134] on textarea ""With over 8 years of international experience in Finance and Accounting, I am …" at bounding box center [709, 181] width 473 height 214
click at [624, 118] on textarea ""With over 8 years of international experience in Finance and Accounting, I am …" at bounding box center [709, 181] width 473 height 214
click at [776, 113] on textarea ""With over 8 years of international experience in Finance and Accounting, I am …" at bounding box center [709, 181] width 473 height 214
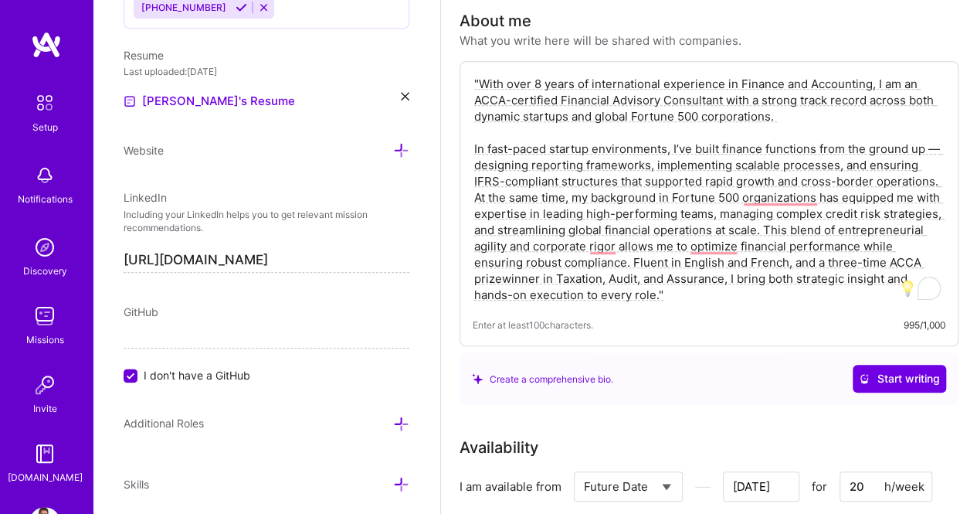
click at [936, 180] on textarea ""With over 8 years of international experience in Finance and Accounting, I am …" at bounding box center [709, 189] width 473 height 230
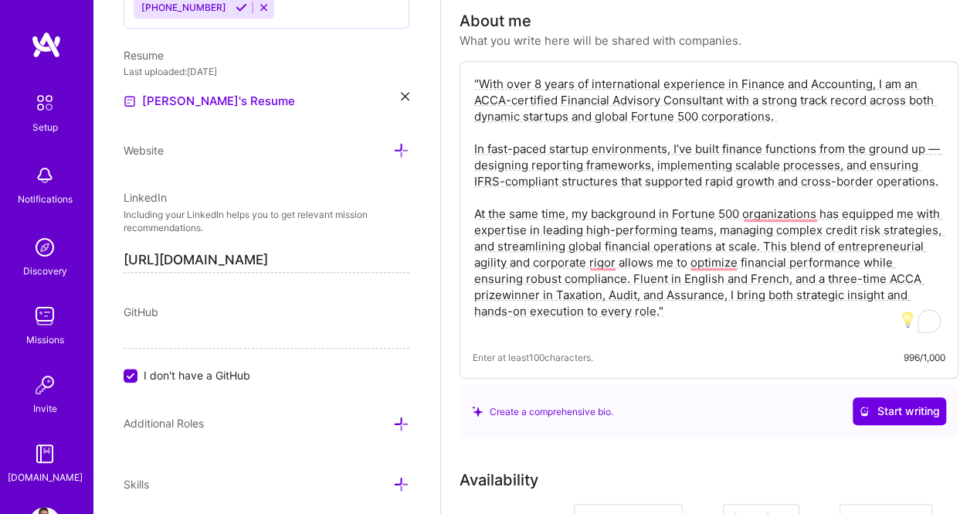
click at [771, 250] on textarea ""With over 8 years of international experience in Finance and Accounting, I am …" at bounding box center [709, 205] width 473 height 263
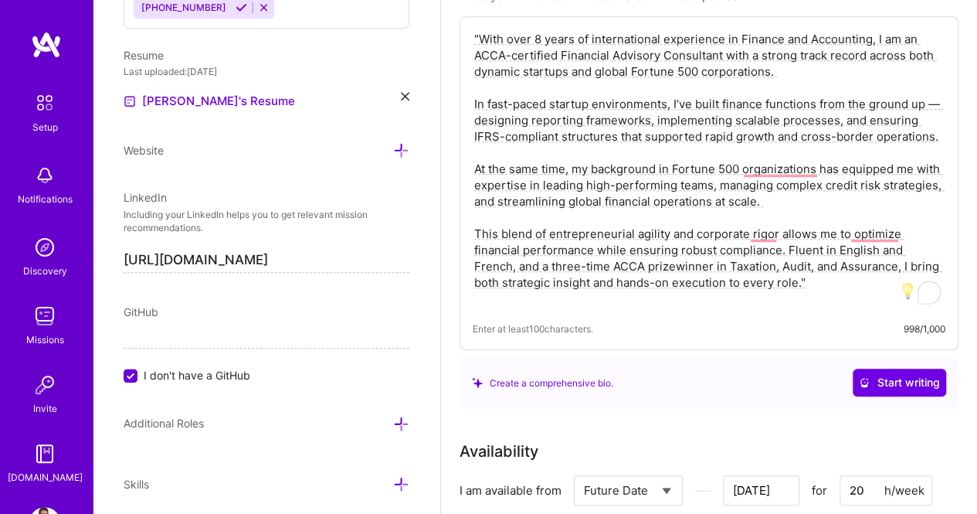
scroll to position [477, 0]
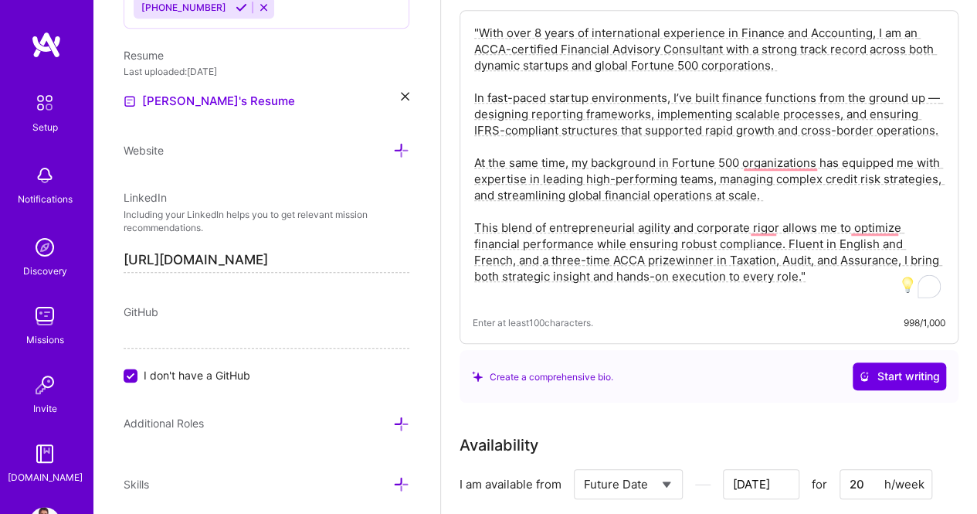
click at [783, 243] on textarea ""With over 8 years of international experience in Finance and Accounting, I am …" at bounding box center [709, 162] width 473 height 279
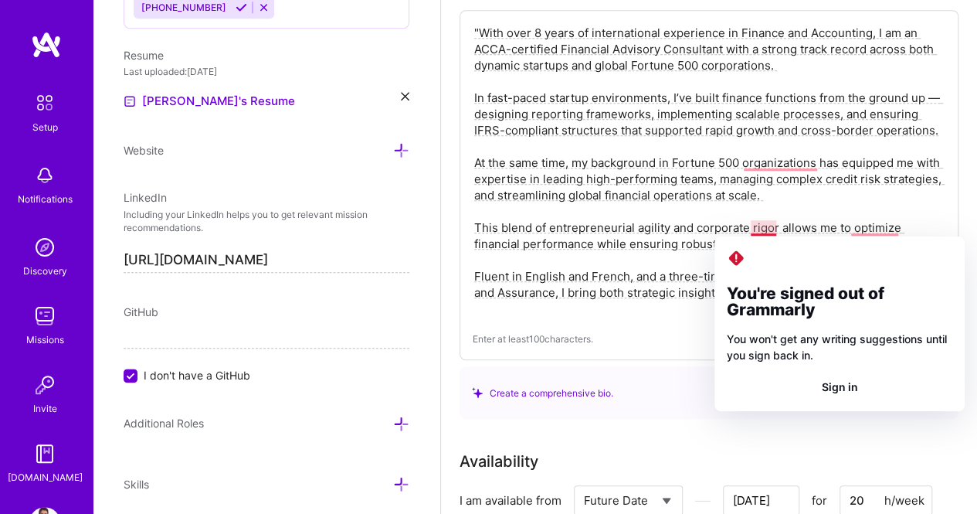
click at [605, 214] on textarea ""With over 8 years of international experience in Finance and Accounting, I am …" at bounding box center [709, 170] width 473 height 295
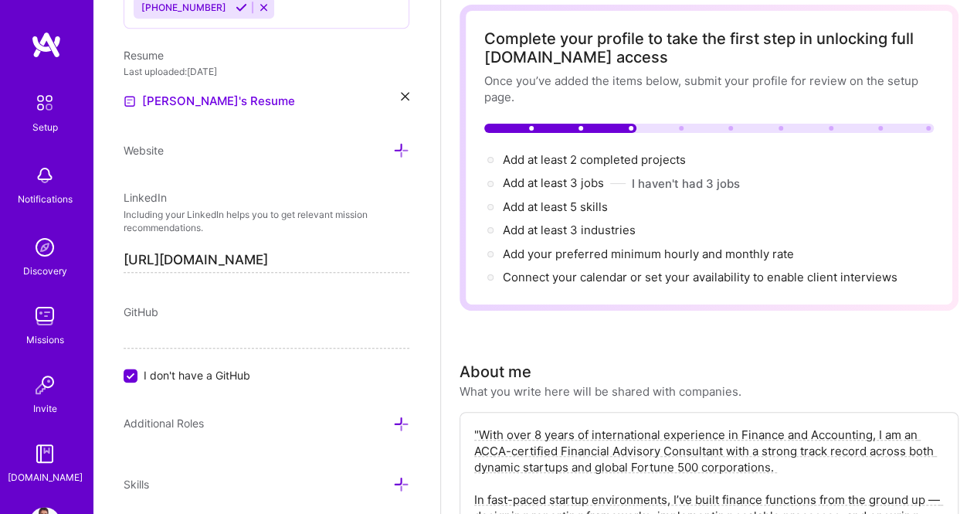
scroll to position [0, 0]
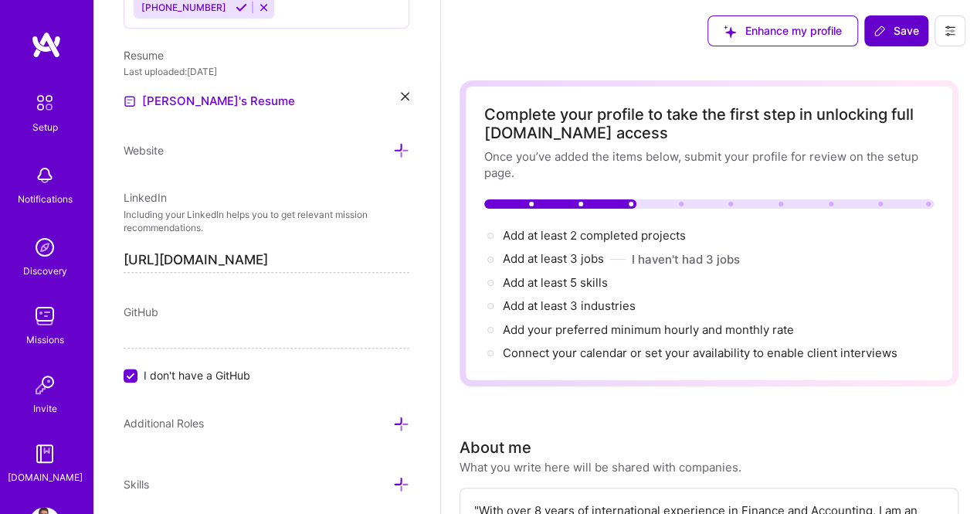
type textarea ""With over 8 years of international experience in Finance and Accounting, I am …"
click at [903, 36] on span "Save" at bounding box center [897, 30] width 46 height 15
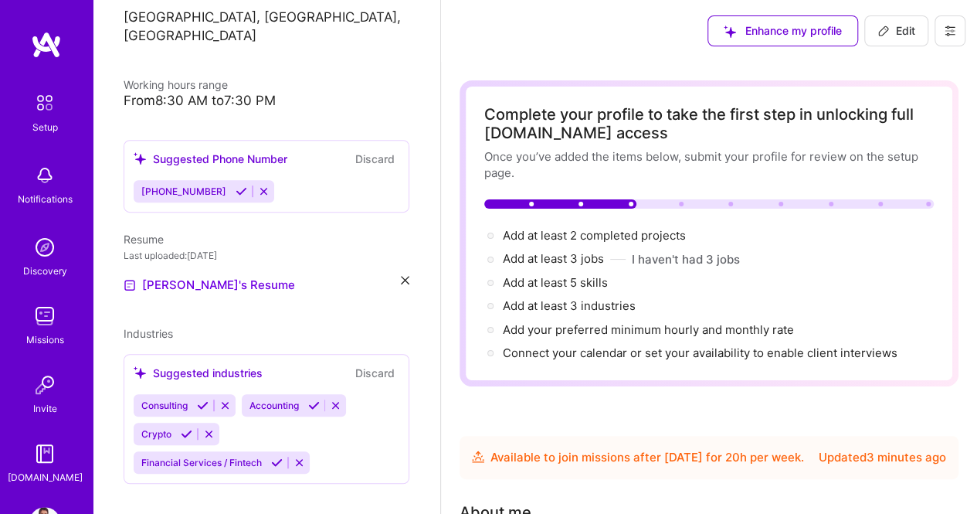
click at [883, 29] on icon at bounding box center [884, 31] width 12 height 12
select select "US"
select select "Future Date"
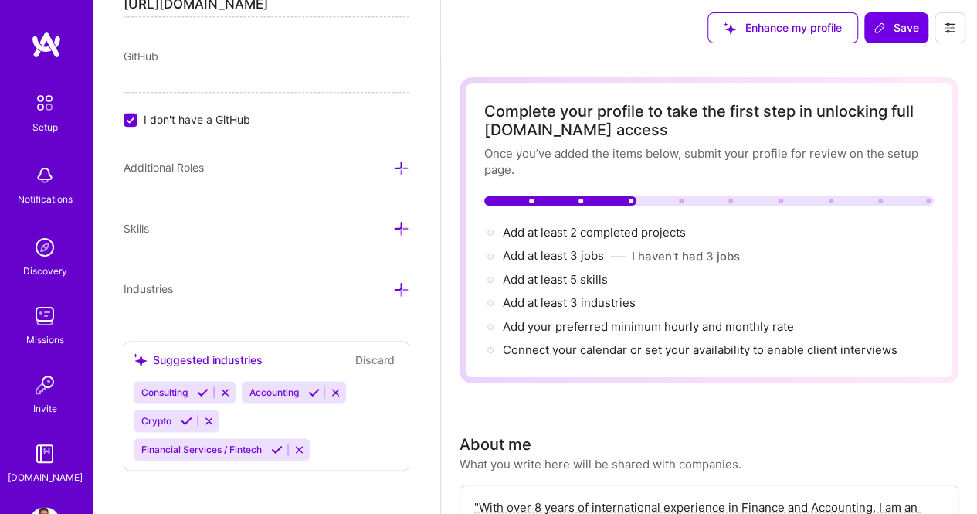
scroll to position [991, 0]
click at [243, 409] on div "Consulting Accounting Crypto Financial Services / Fintech" at bounding box center [267, 421] width 266 height 80
click at [333, 440] on div "Consulting Accounting Crypto Financial Services / Fintech" at bounding box center [267, 421] width 266 height 80
click at [393, 284] on icon at bounding box center [401, 289] width 16 height 16
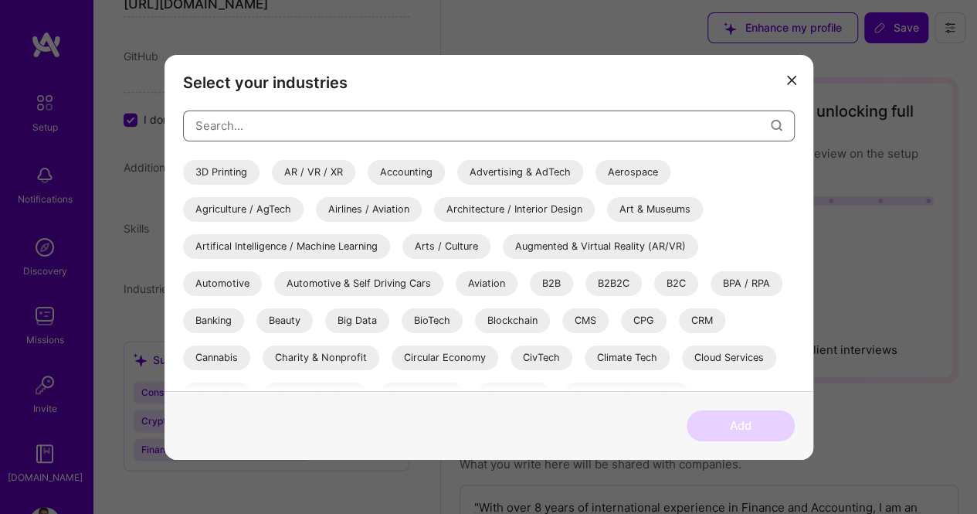
click at [306, 114] on input "modal" at bounding box center [483, 125] width 576 height 39
click at [403, 171] on div "Accounting" at bounding box center [406, 171] width 77 height 25
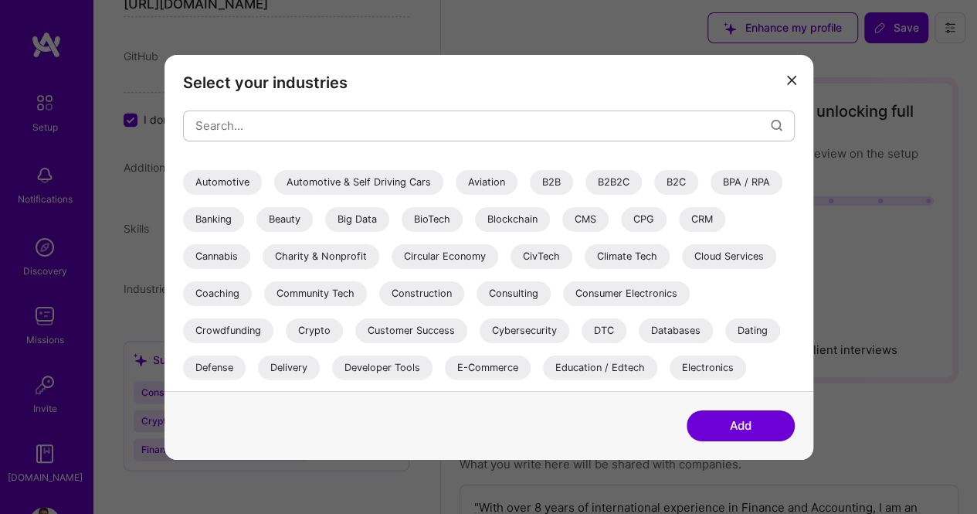
scroll to position [102, 0]
click at [553, 185] on div "B2B" at bounding box center [551, 180] width 43 height 25
click at [676, 177] on div "B2C" at bounding box center [676, 180] width 44 height 25
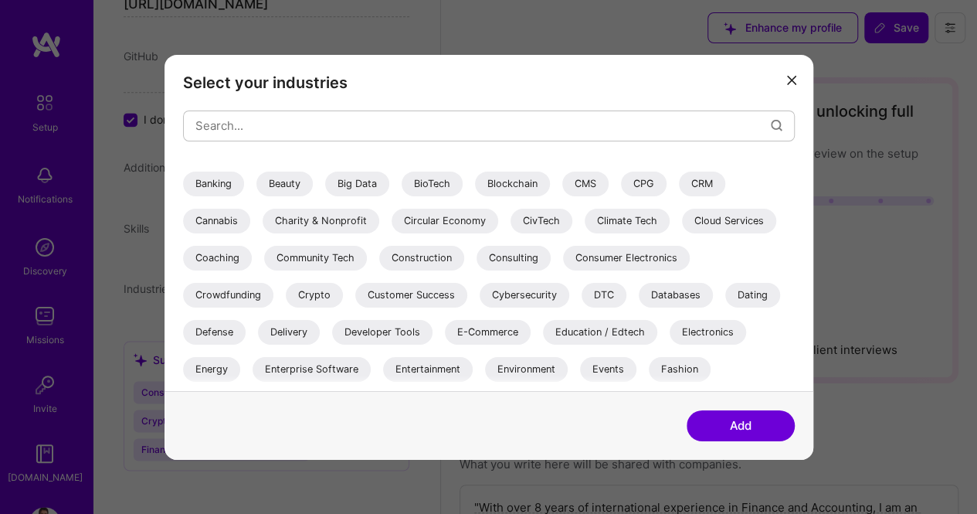
scroll to position [142, 0]
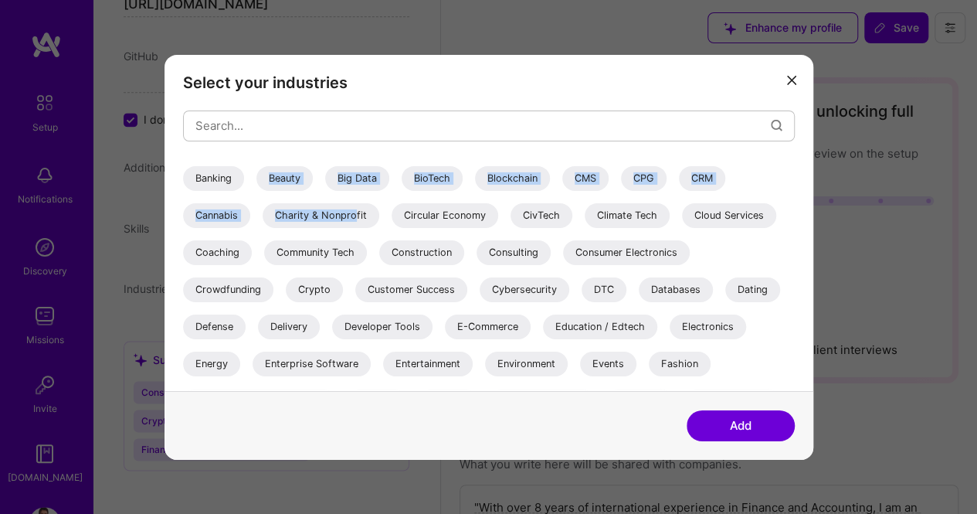
drag, startPoint x: 355, startPoint y: 213, endPoint x: 241, endPoint y: 175, distance: 120.7
click at [241, 175] on div "3D Printing AR / VR / XR Accounting Advertising & AdTech Aerospace Agriculture …" at bounding box center [489, 403] width 612 height 773
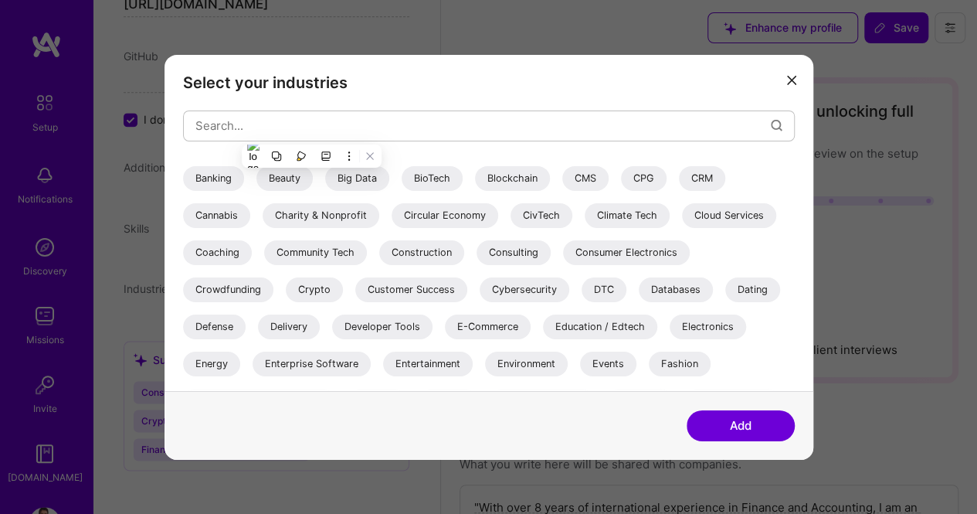
click at [213, 175] on div "Banking" at bounding box center [213, 177] width 61 height 25
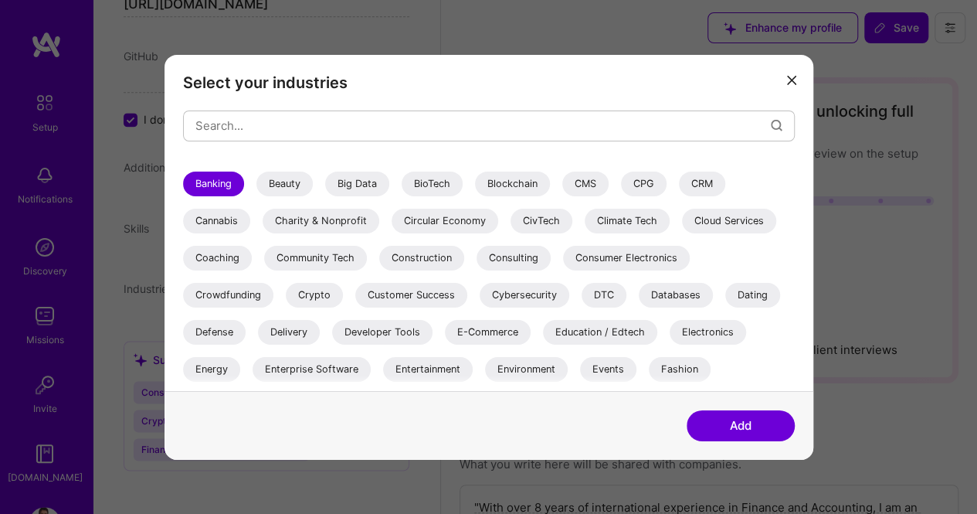
scroll to position [137, 0]
click at [497, 257] on div "Consulting" at bounding box center [514, 257] width 74 height 25
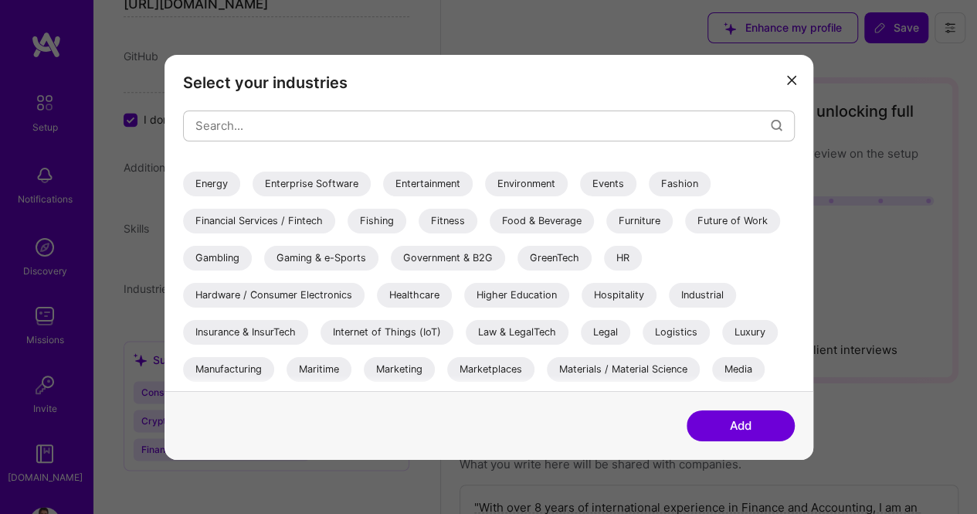
scroll to position [323, 0]
click at [321, 219] on div "Financial Services / Fintech" at bounding box center [259, 219] width 152 height 25
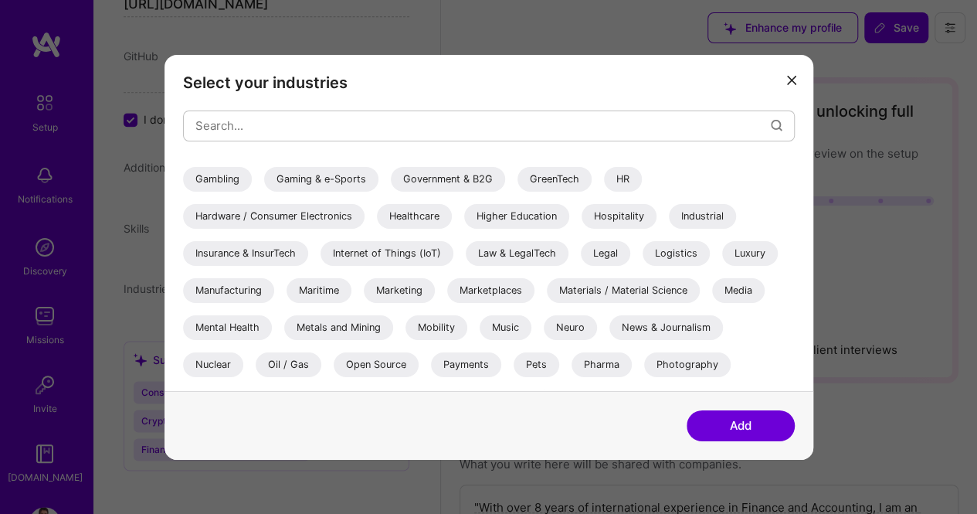
scroll to position [402, 0]
click at [224, 178] on div "Gambling" at bounding box center [217, 177] width 69 height 25
click at [315, 184] on div "Gaming & e-Sports" at bounding box center [321, 177] width 114 height 25
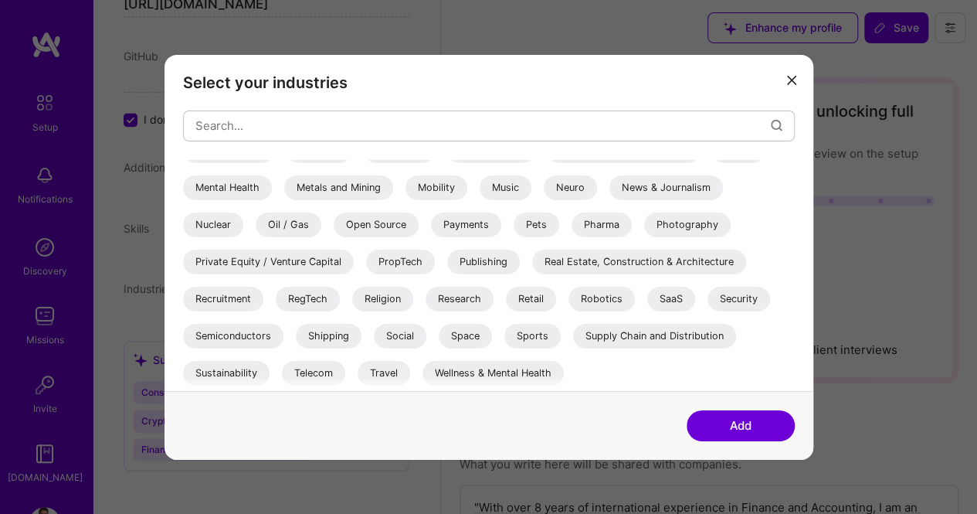
scroll to position [541, 0]
click at [454, 219] on div "Payments" at bounding box center [466, 224] width 70 height 25
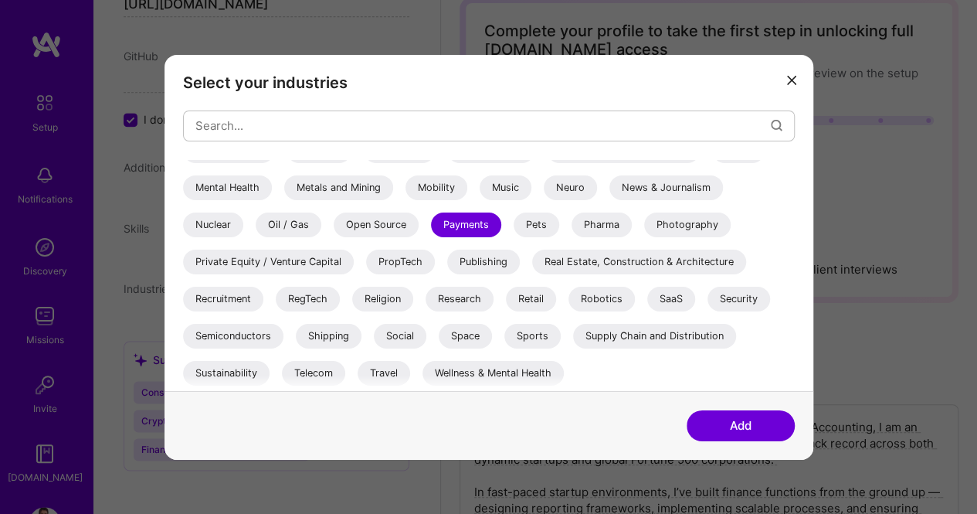
scroll to position [87, 0]
click at [729, 421] on button "Add" at bounding box center [741, 425] width 108 height 31
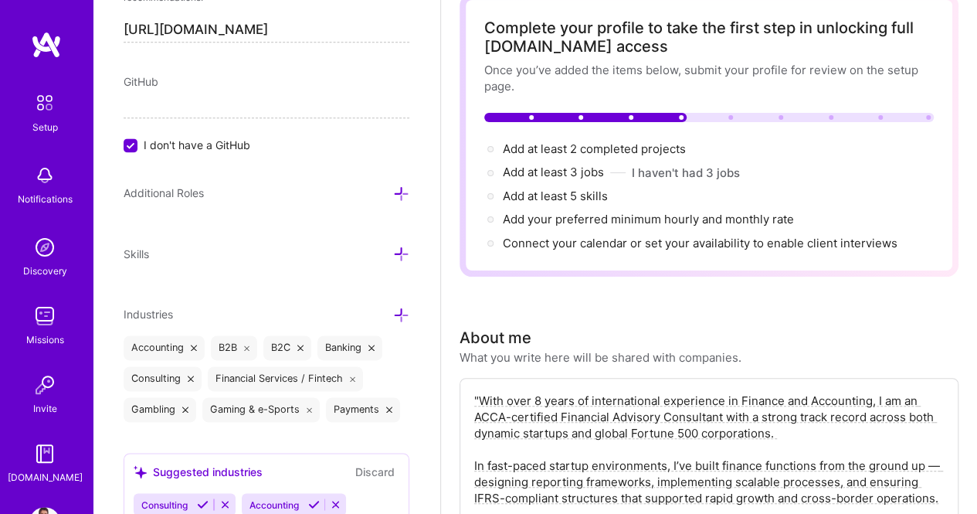
scroll to position [965, 0]
click at [393, 246] on div at bounding box center [401, 255] width 16 height 18
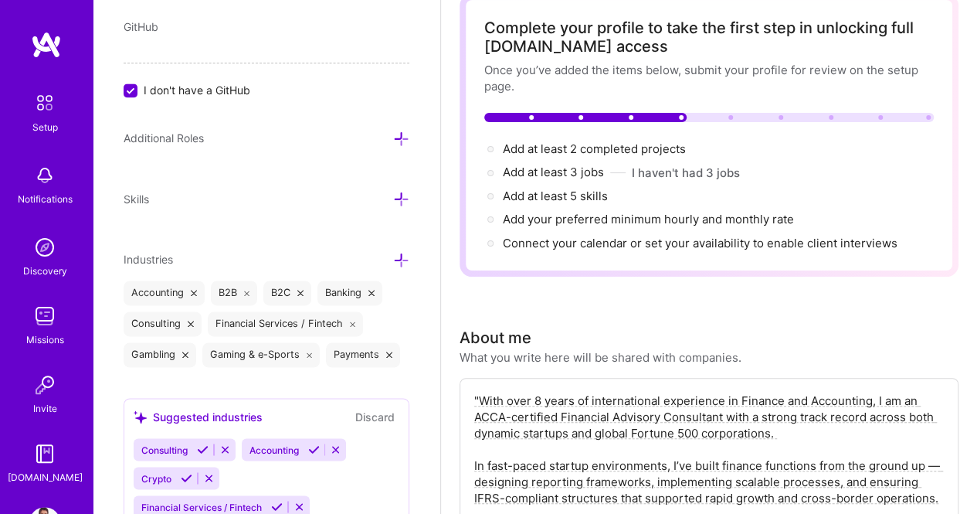
scroll to position [1022, 0]
click at [393, 253] on icon at bounding box center [401, 258] width 16 height 16
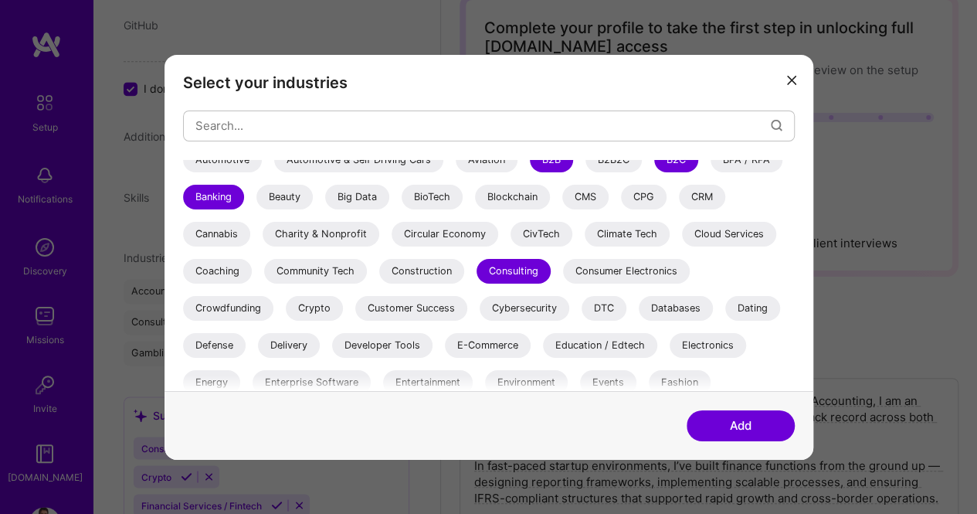
scroll to position [0, 0]
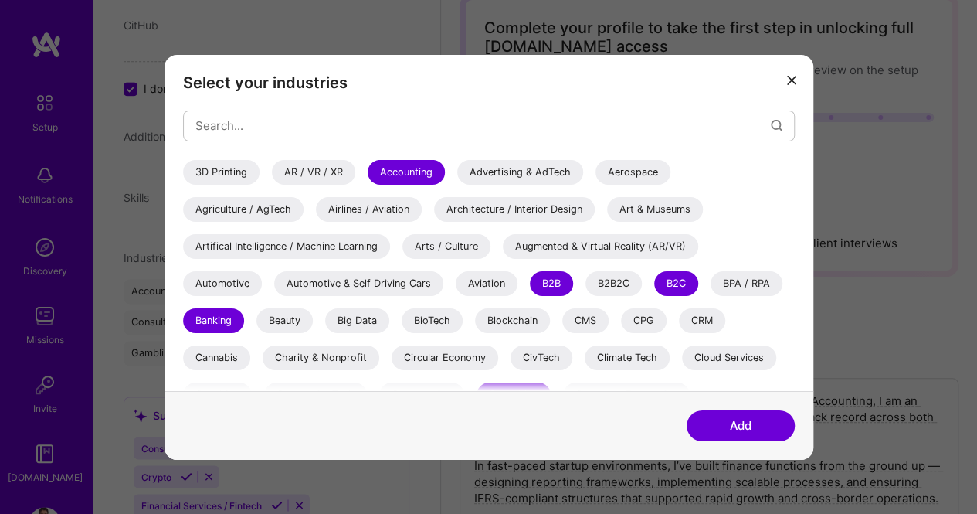
click at [732, 421] on button "Add" at bounding box center [741, 425] width 108 height 31
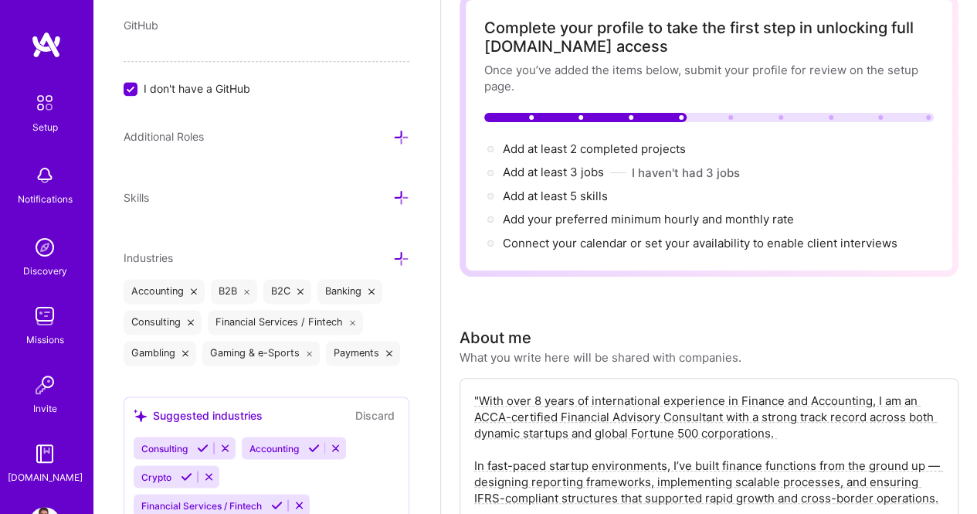
click at [393, 189] on icon at bounding box center [401, 197] width 16 height 16
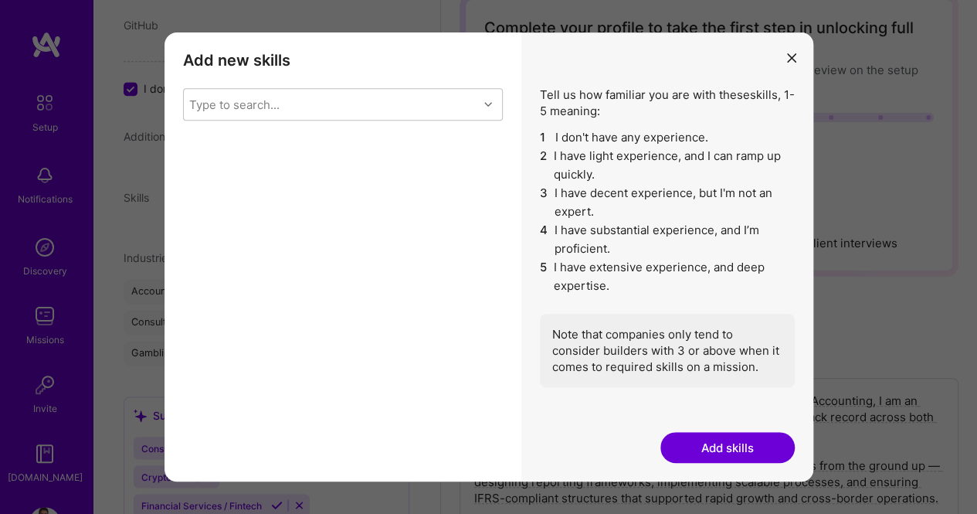
click at [282, 100] on div "Type to search..." at bounding box center [331, 104] width 294 height 31
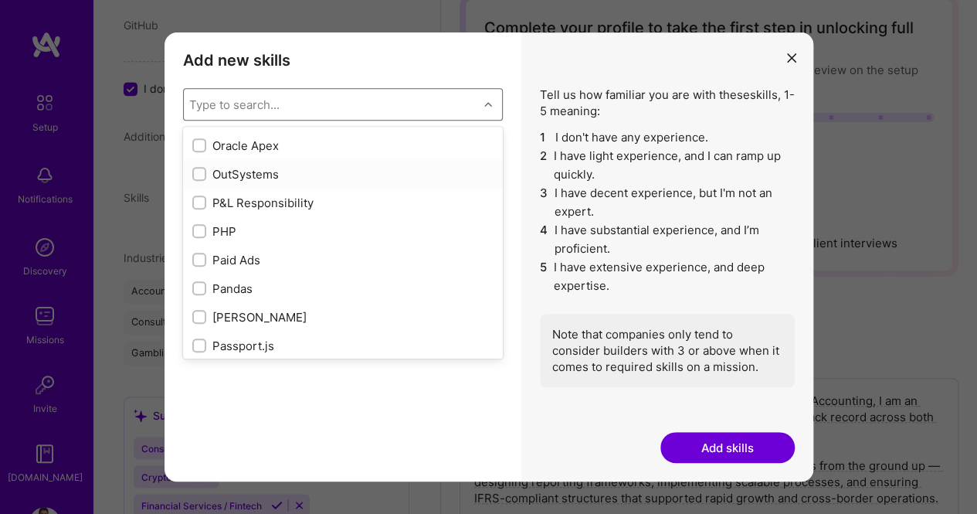
scroll to position [6489, 0]
click at [253, 199] on div "P&L Responsibility" at bounding box center [342, 202] width 301 height 16
checkbox input "true"
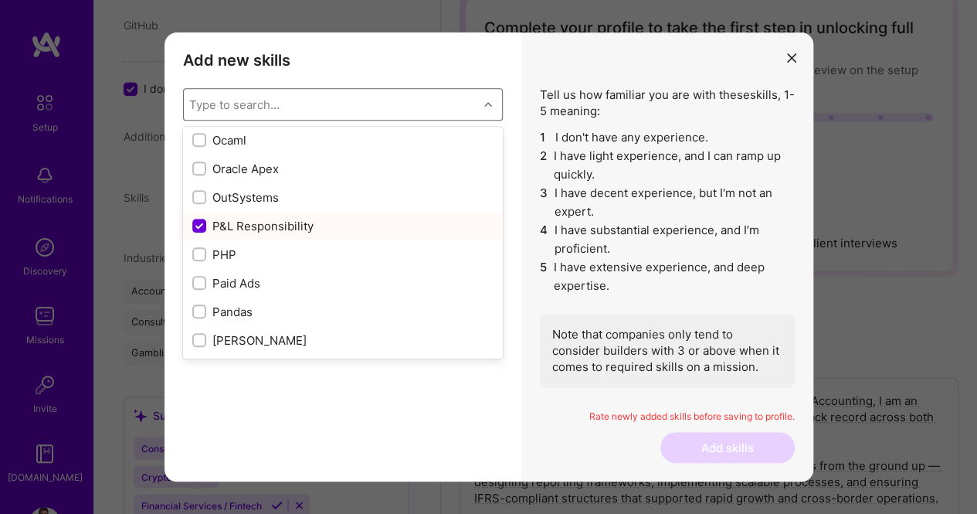
scroll to position [6464, 0]
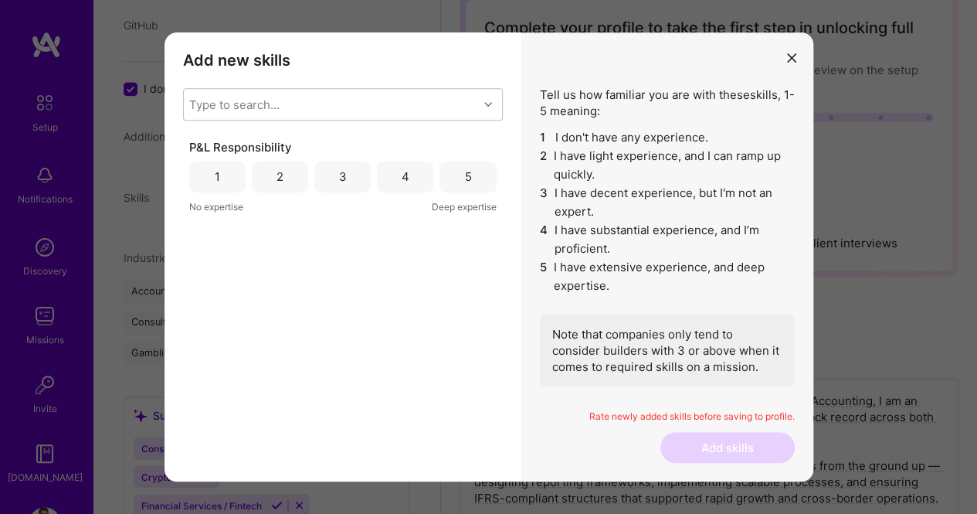
click at [579, 265] on li "5 I have extensive experience, and deep expertise." at bounding box center [667, 276] width 255 height 37
click at [473, 175] on div "5" at bounding box center [468, 176] width 56 height 31
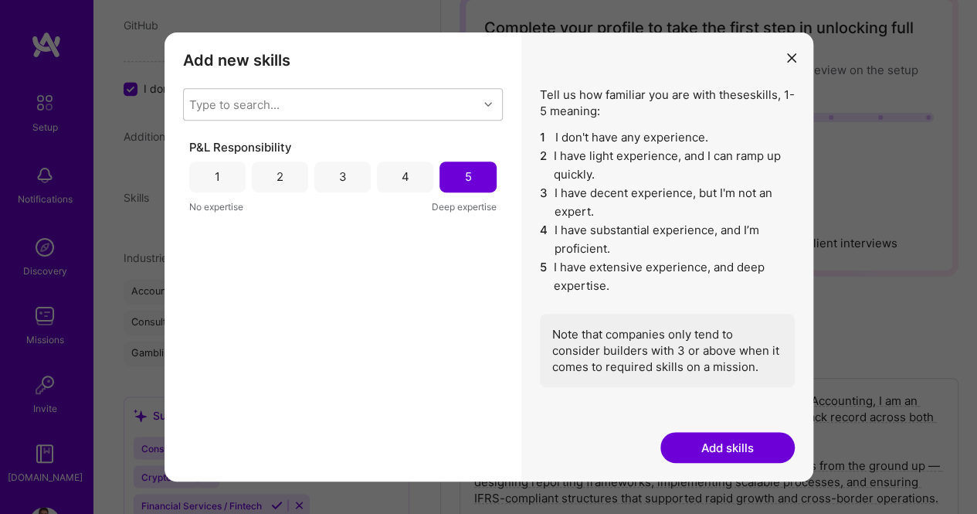
click at [735, 443] on button "Add skills" at bounding box center [728, 447] width 134 height 31
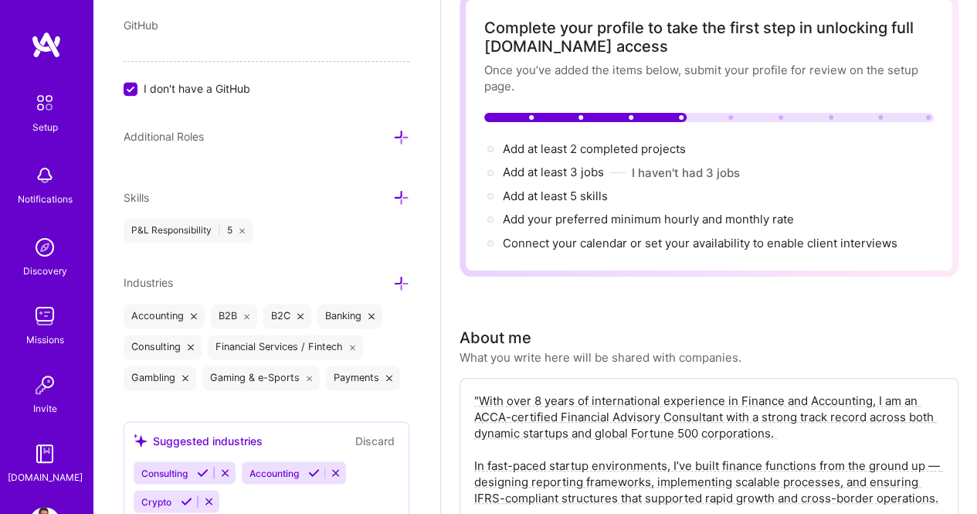
click at [393, 189] on icon at bounding box center [401, 197] width 16 height 16
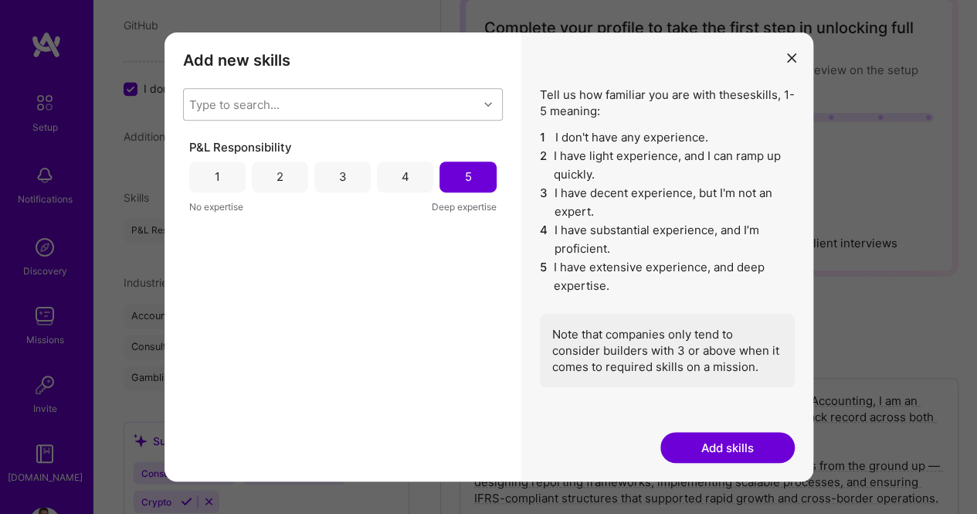
click at [332, 115] on div "Type to search..." at bounding box center [331, 104] width 294 height 31
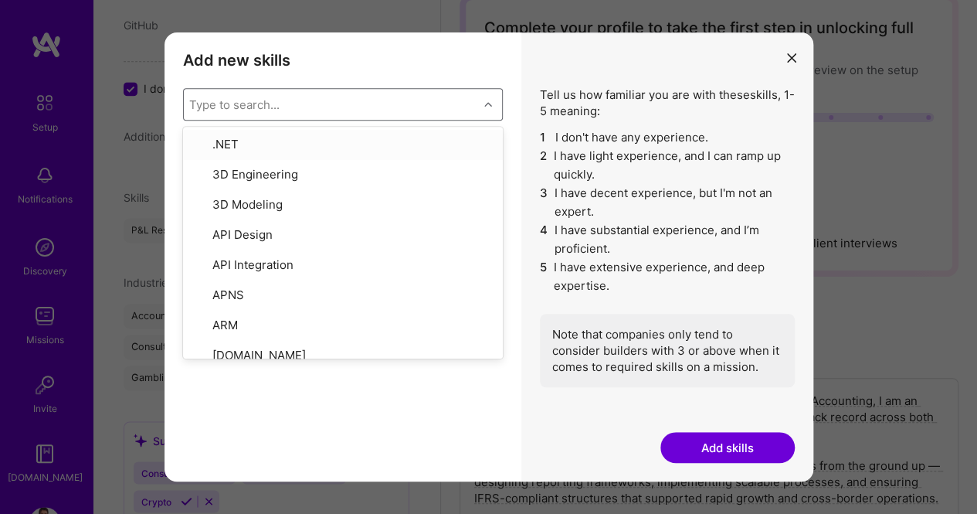
click at [315, 100] on div "Type to search..." at bounding box center [331, 104] width 294 height 31
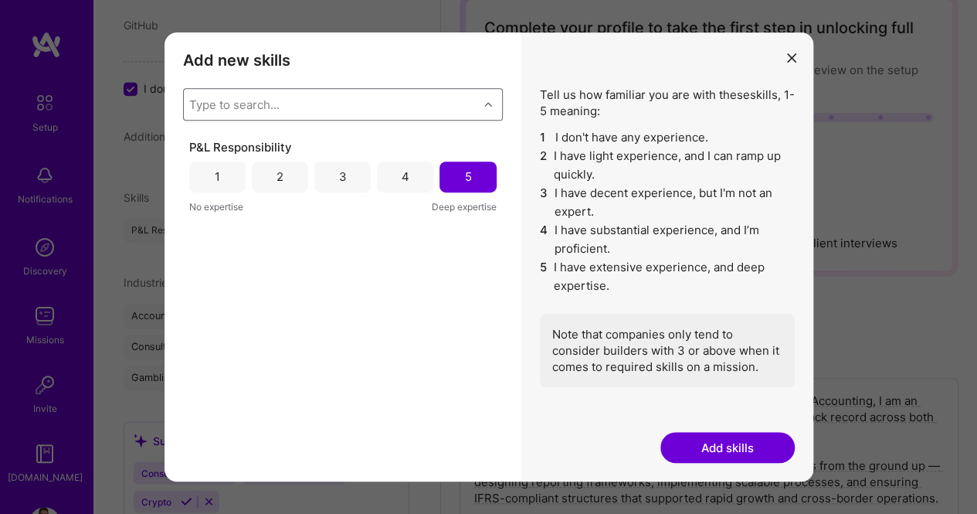
click at [325, 108] on div "Type to search..." at bounding box center [331, 104] width 294 height 31
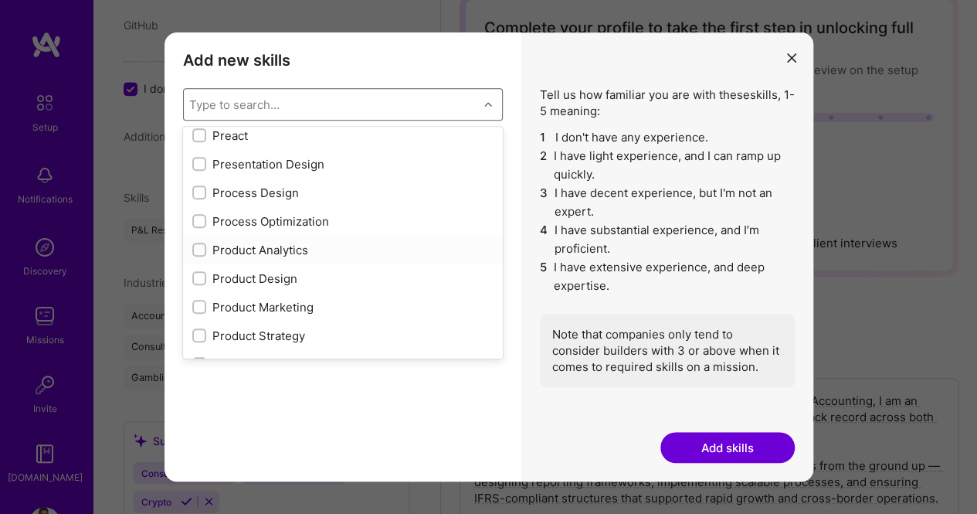
scroll to position [6984, 0]
click at [255, 216] on div "Process Optimization" at bounding box center [342, 221] width 301 height 16
checkbox input "true"
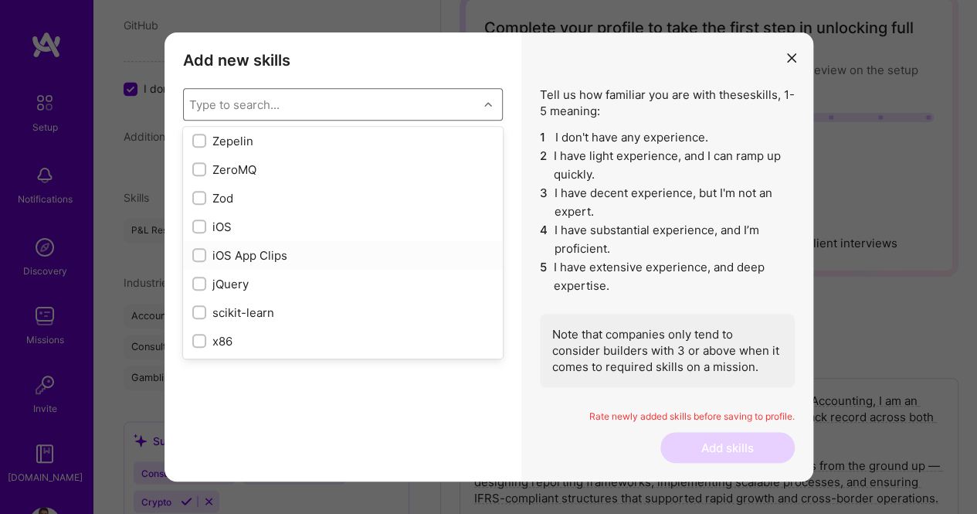
scroll to position [10580, 0]
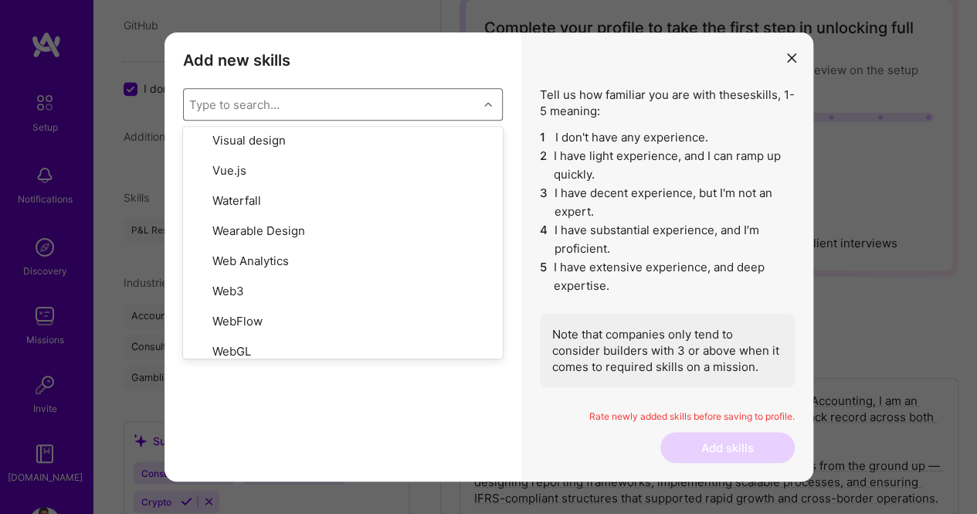
click at [641, 335] on div "Note that companies only tend to consider builders with 3 or above when it come…" at bounding box center [667, 350] width 255 height 73
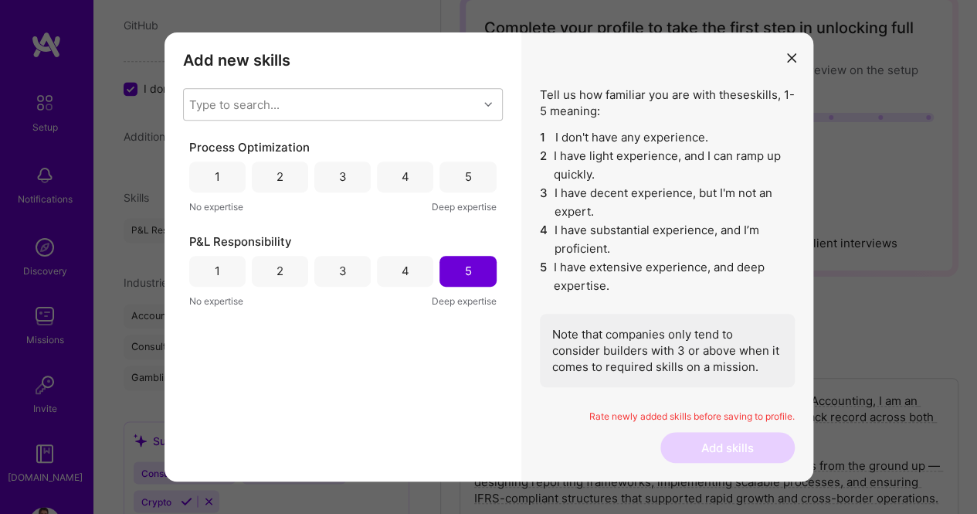
click at [477, 183] on div "5" at bounding box center [468, 176] width 56 height 31
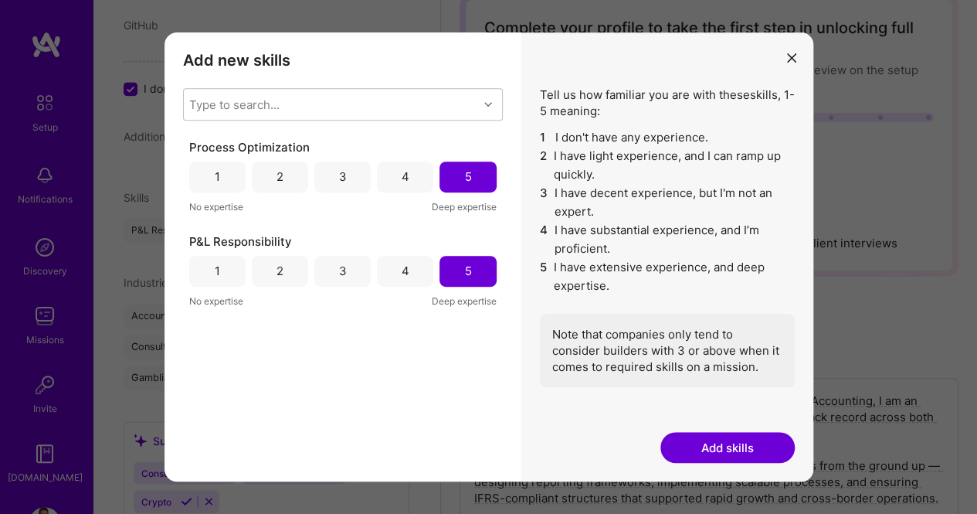
click at [700, 440] on button "Add skills" at bounding box center [728, 447] width 134 height 31
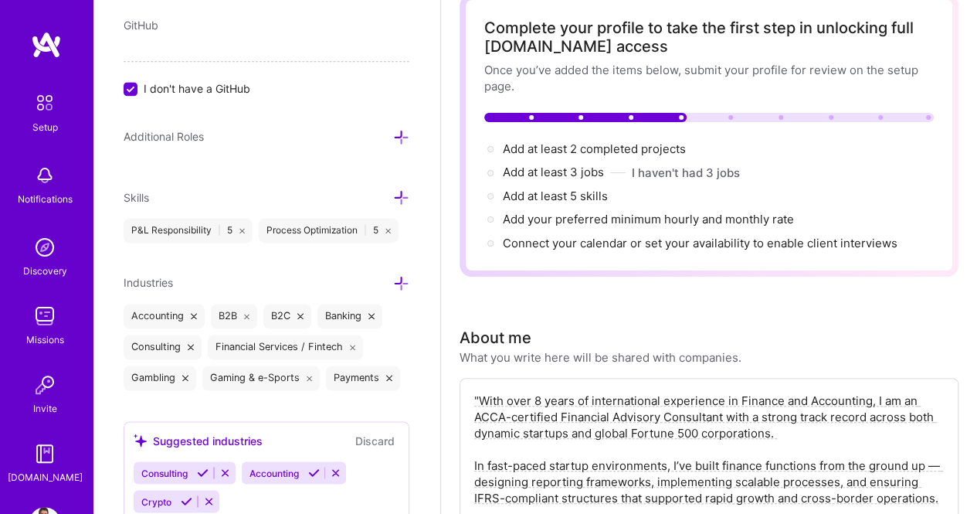
scroll to position [894, 0]
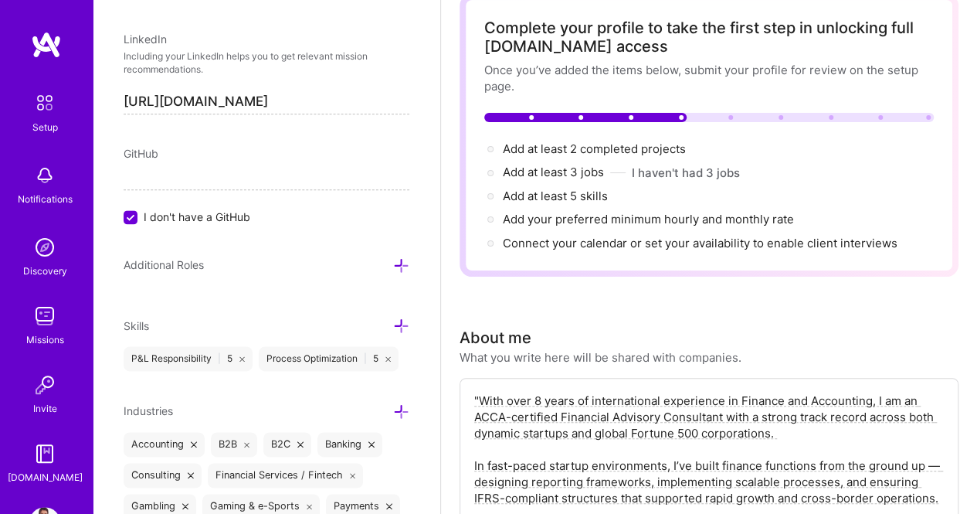
click at [393, 257] on icon at bounding box center [401, 265] width 16 height 16
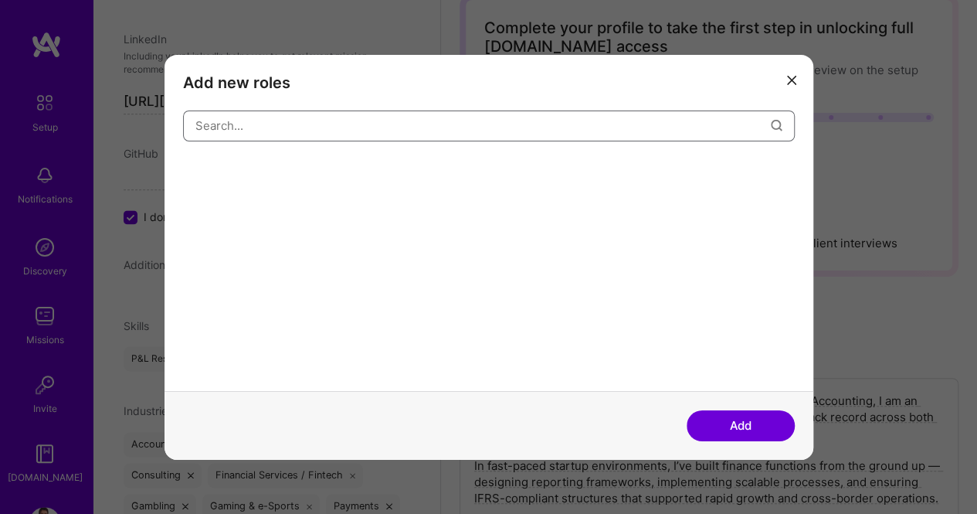
click at [342, 121] on input "modal" at bounding box center [483, 125] width 576 height 39
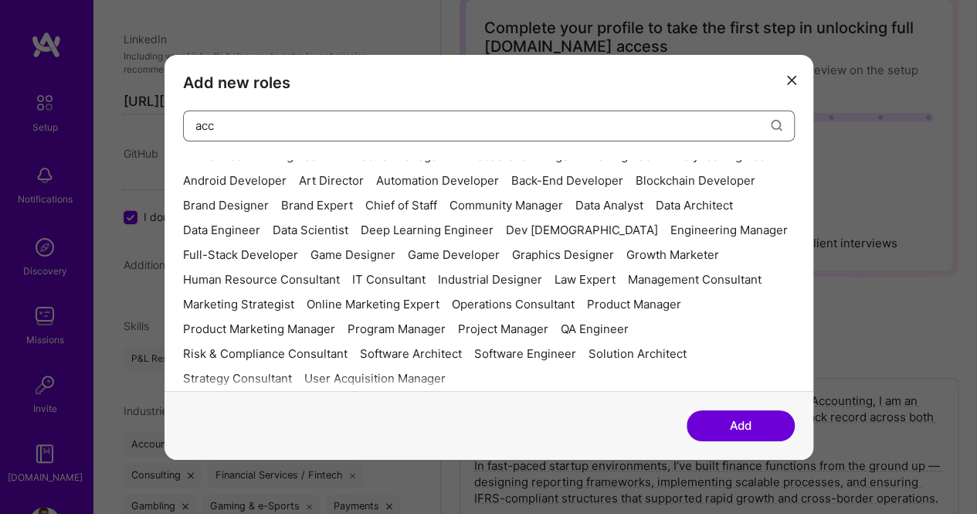
scroll to position [0, 0]
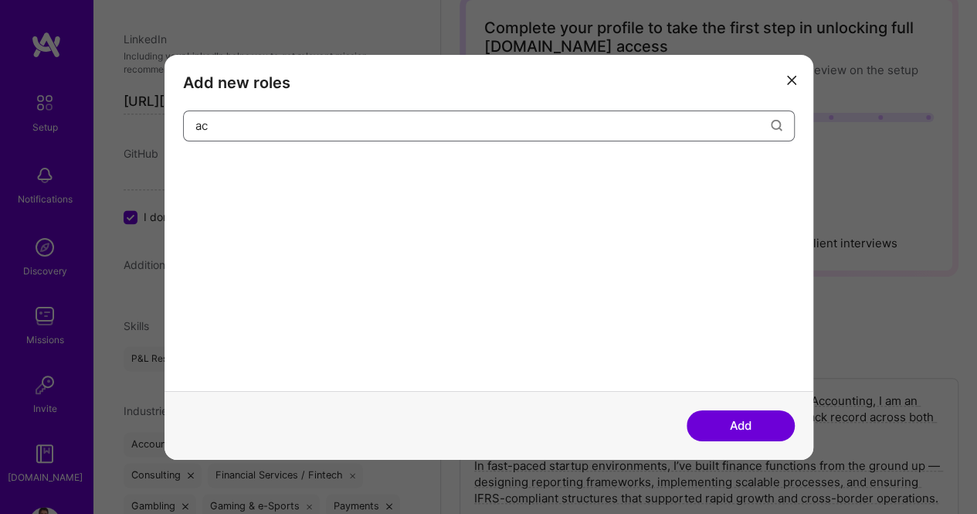
type input "a"
type input "fin"
click at [793, 79] on icon "modal" at bounding box center [791, 80] width 9 height 9
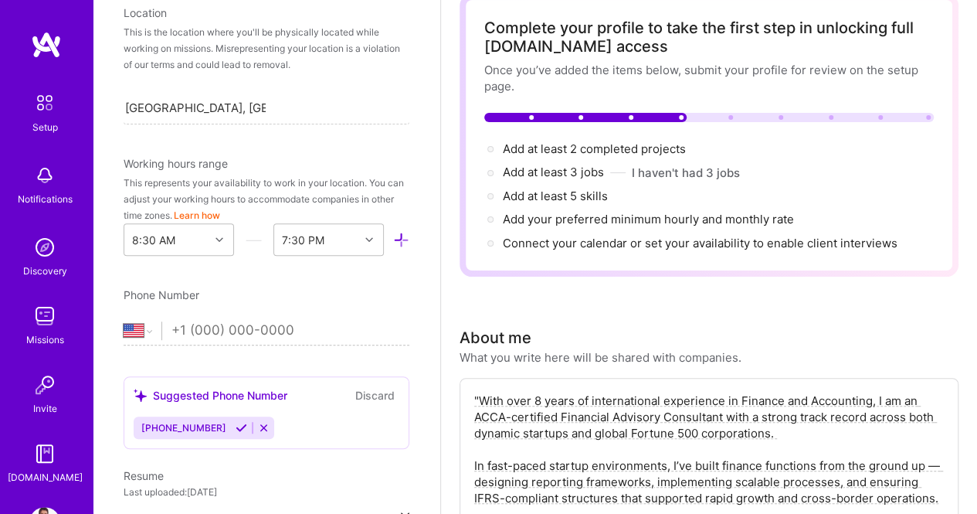
scroll to position [314, 0]
click at [134, 337] on select "[GEOGRAPHIC_DATA] [GEOGRAPHIC_DATA] [GEOGRAPHIC_DATA] [GEOGRAPHIC_DATA] [US_STA…" at bounding box center [143, 332] width 38 height 19
select select "CY"
click at [124, 323] on select "[GEOGRAPHIC_DATA] [GEOGRAPHIC_DATA] [GEOGRAPHIC_DATA] [GEOGRAPHIC_DATA] [US_STA…" at bounding box center [143, 332] width 38 height 19
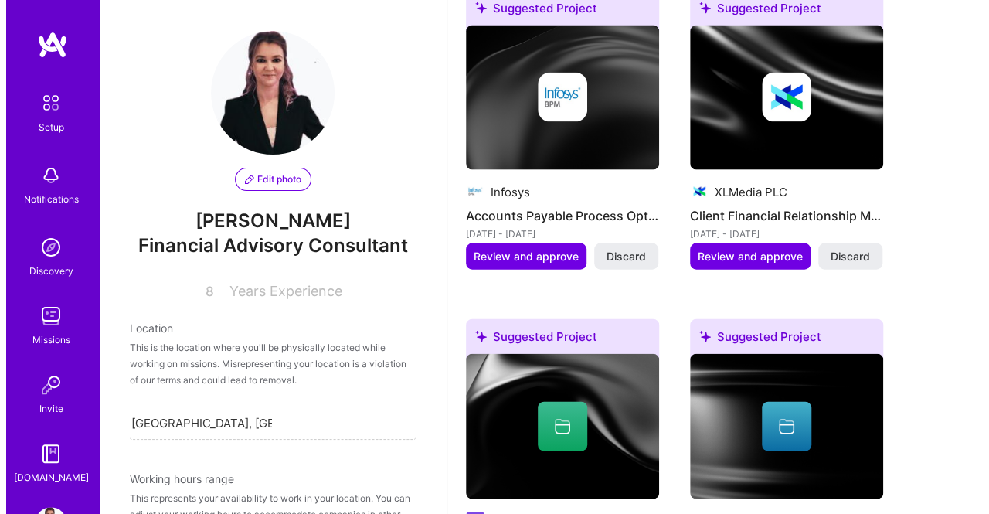
scroll to position [1584, 0]
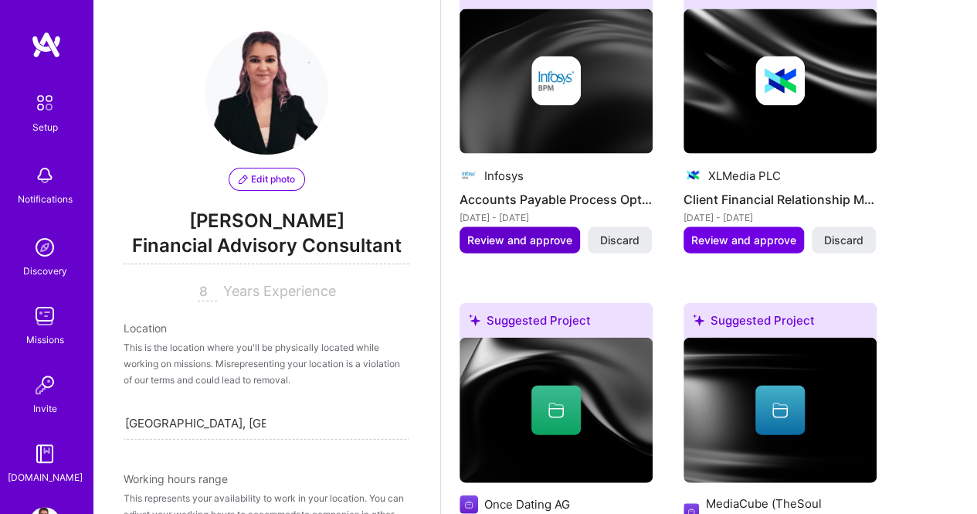
type input "99 862557"
click at [551, 234] on span "Review and approve" at bounding box center [519, 240] width 105 height 15
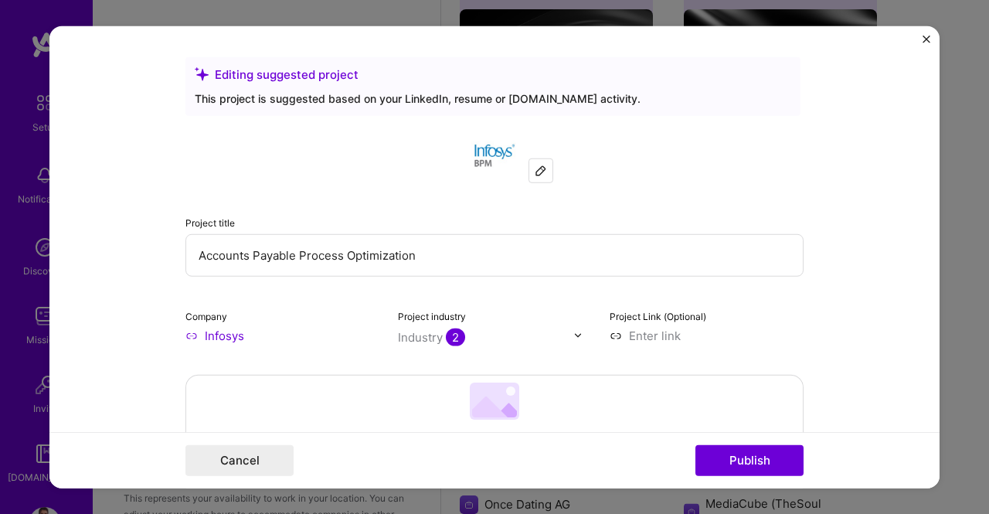
scroll to position [31, 0]
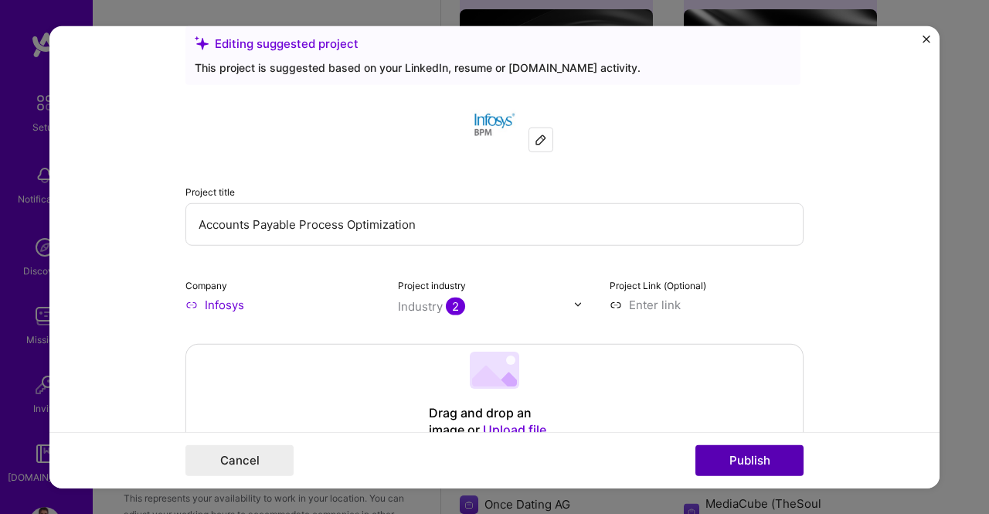
click at [742, 467] on button "Publish" at bounding box center [749, 460] width 108 height 31
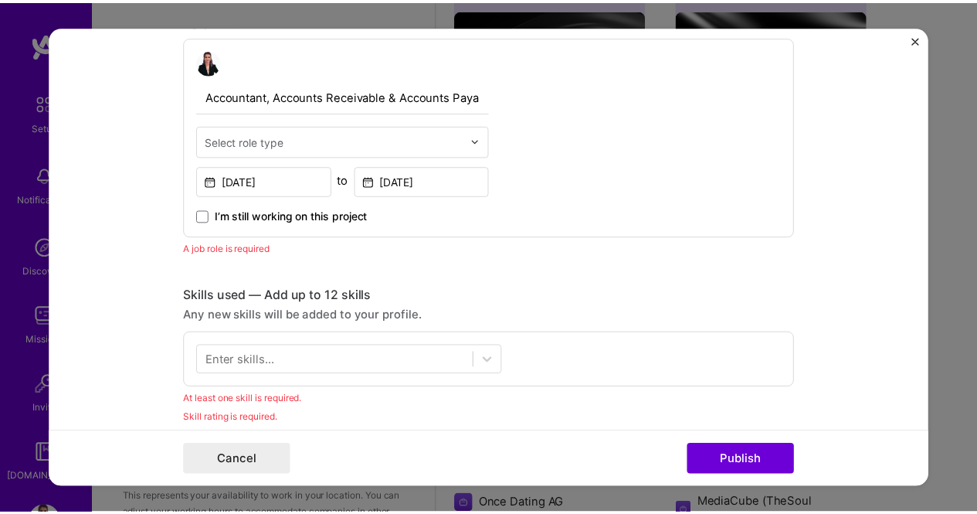
scroll to position [532, 0]
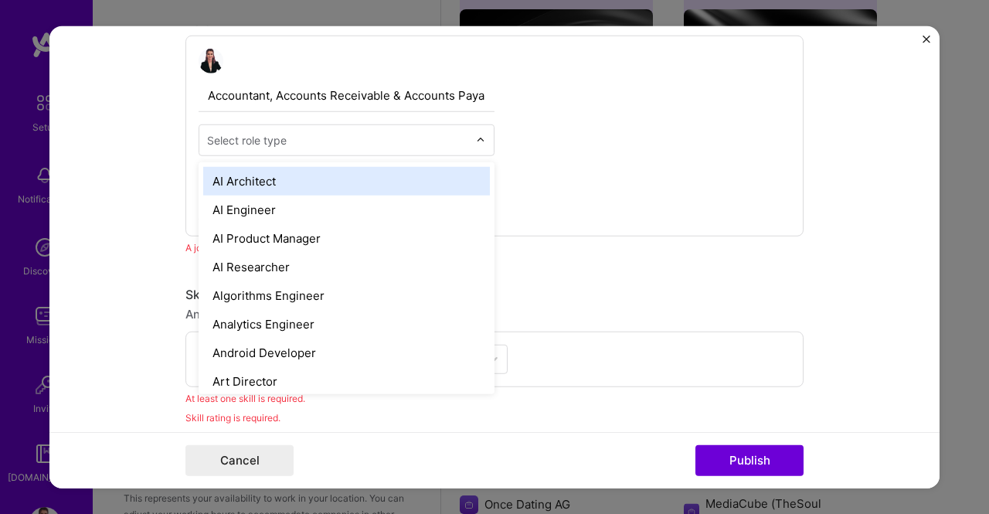
click at [250, 140] on div "Select role type" at bounding box center [247, 139] width 80 height 16
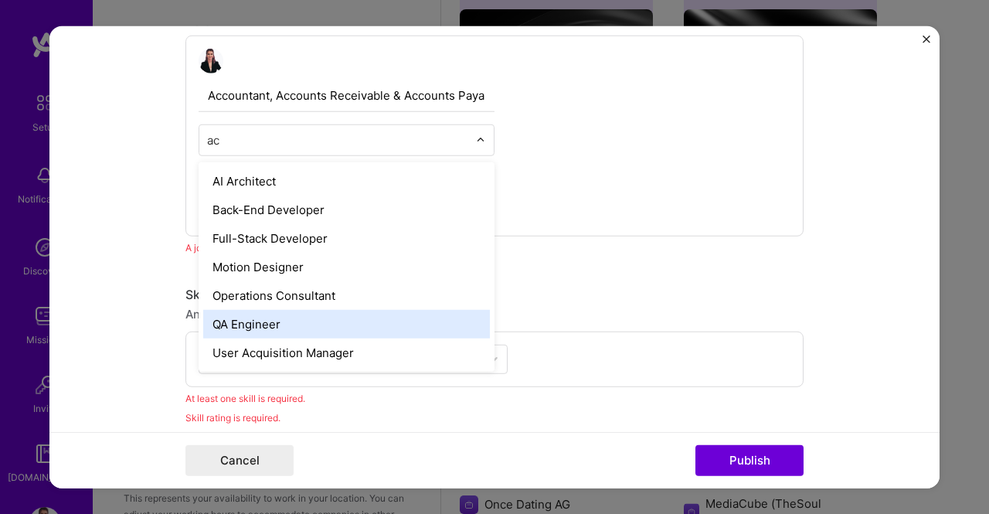
type input "a"
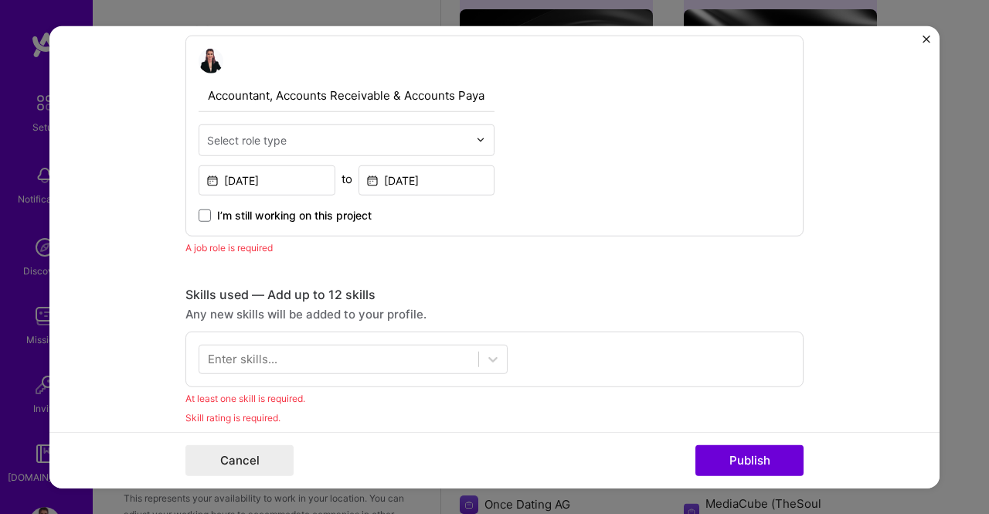
click at [923, 39] on img "Close" at bounding box center [927, 39] width 8 height 8
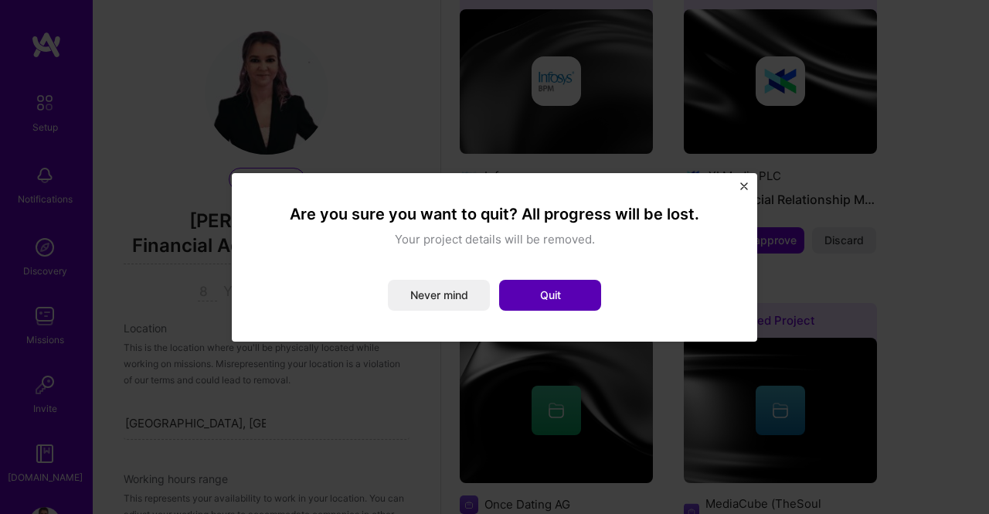
click at [550, 296] on button "Quit" at bounding box center [550, 295] width 102 height 31
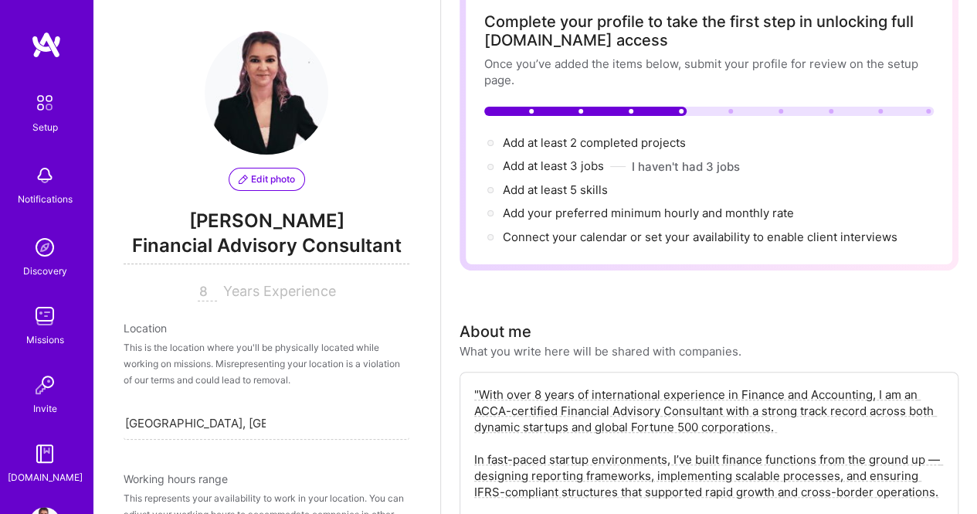
scroll to position [0, 0]
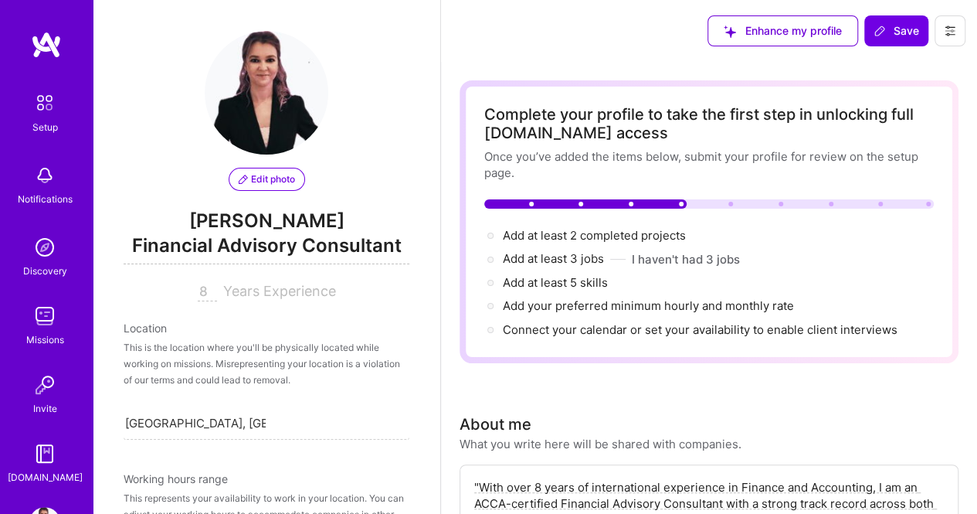
click at [895, 29] on span "Save" at bounding box center [897, 30] width 46 height 15
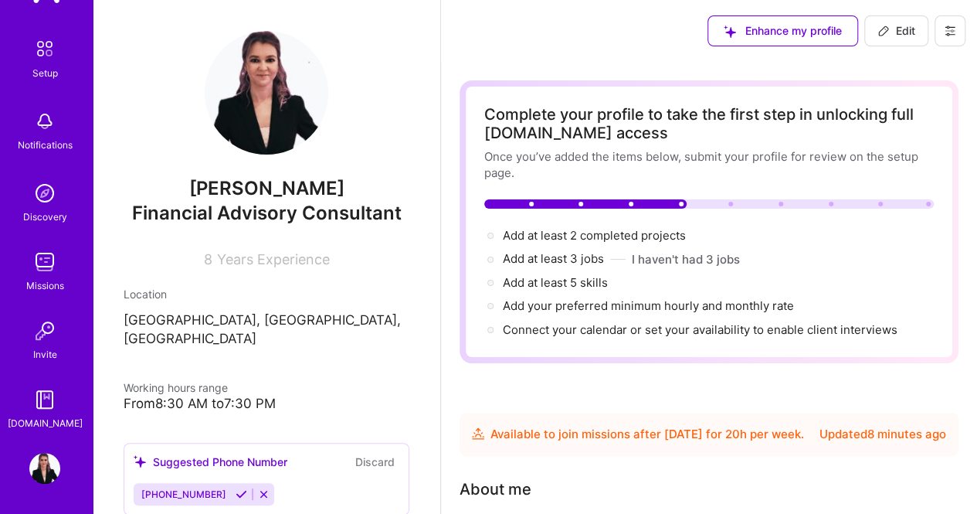
scroll to position [54, 0]
click at [39, 279] on div "Missions" at bounding box center [45, 285] width 38 height 16
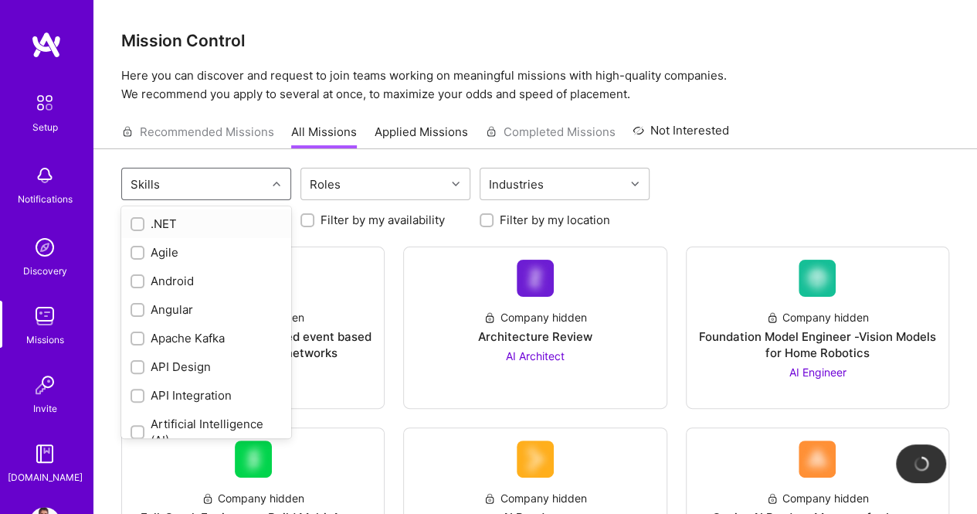
click at [250, 185] on div "Skills" at bounding box center [194, 183] width 144 height 31
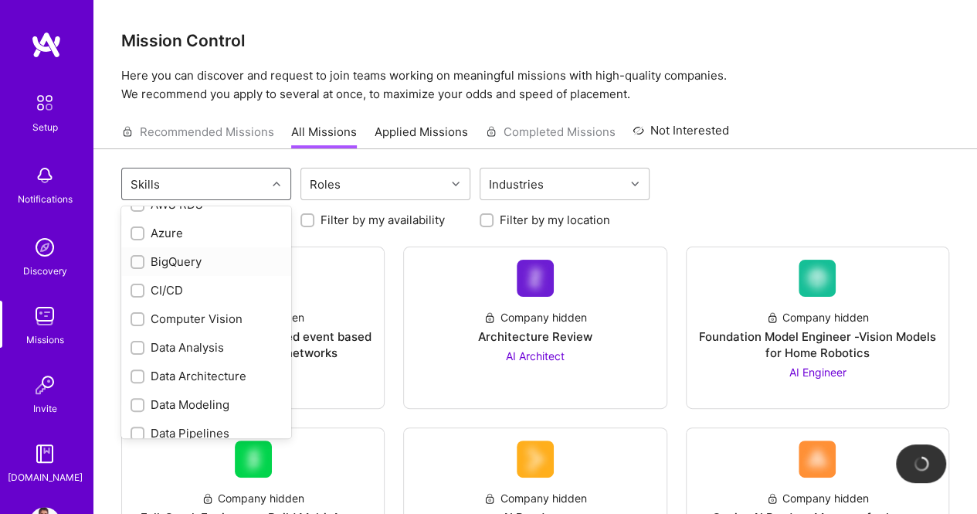
scroll to position [294, 0]
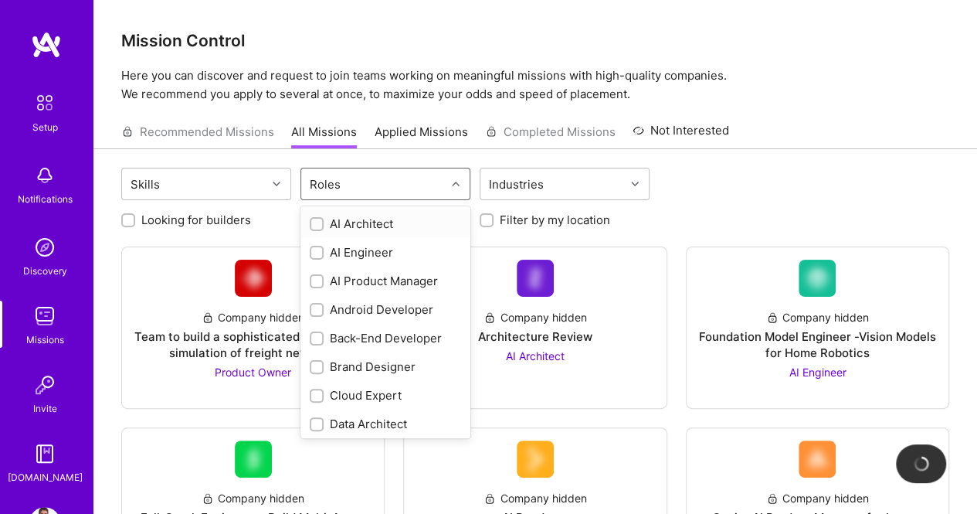
click at [362, 174] on div "Roles" at bounding box center [373, 183] width 144 height 31
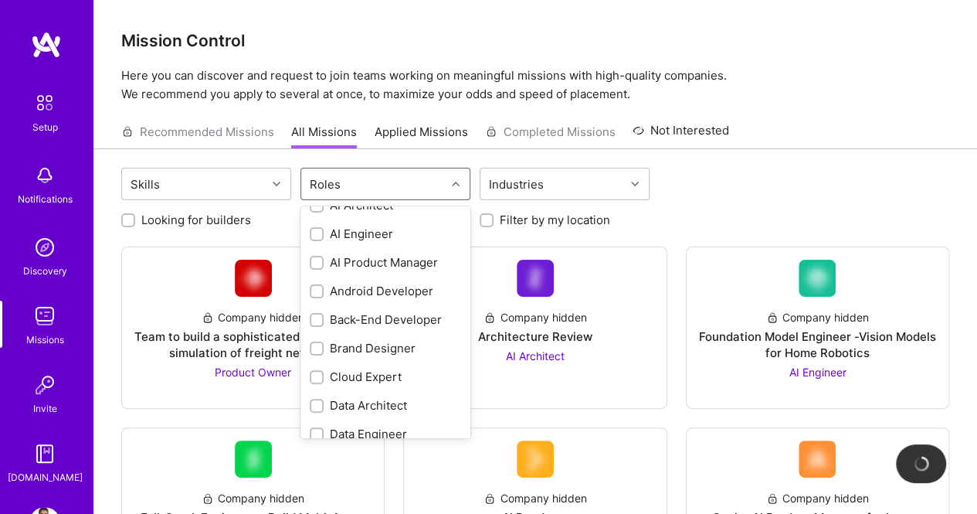
scroll to position [0, 0]
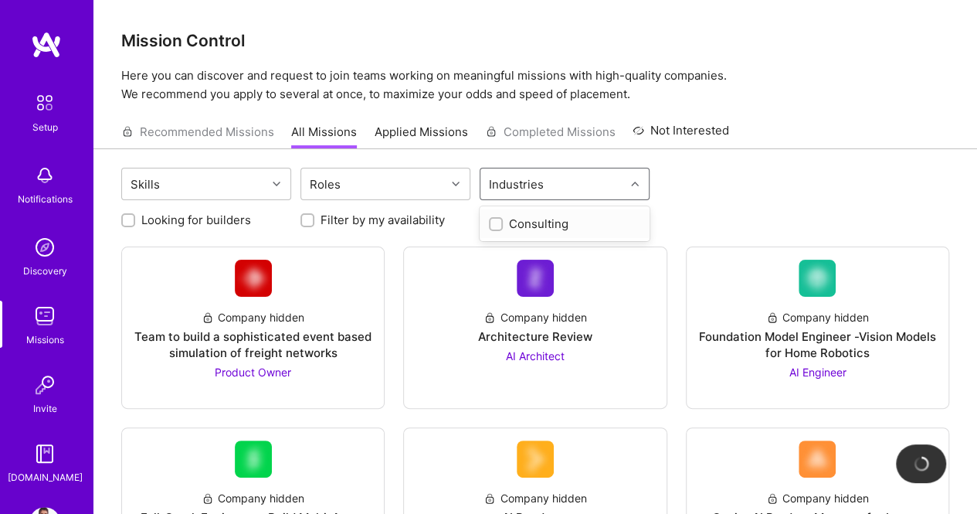
click at [508, 185] on div "Industries" at bounding box center [516, 184] width 63 height 22
